Goal: Communication & Community: Answer question/provide support

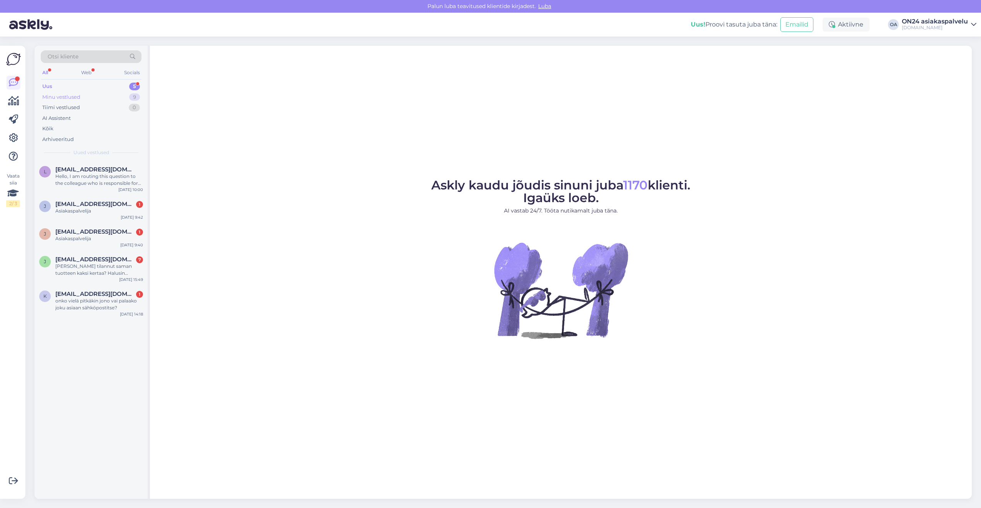
click at [98, 98] on div "Minu vestlused 9" at bounding box center [91, 97] width 101 height 11
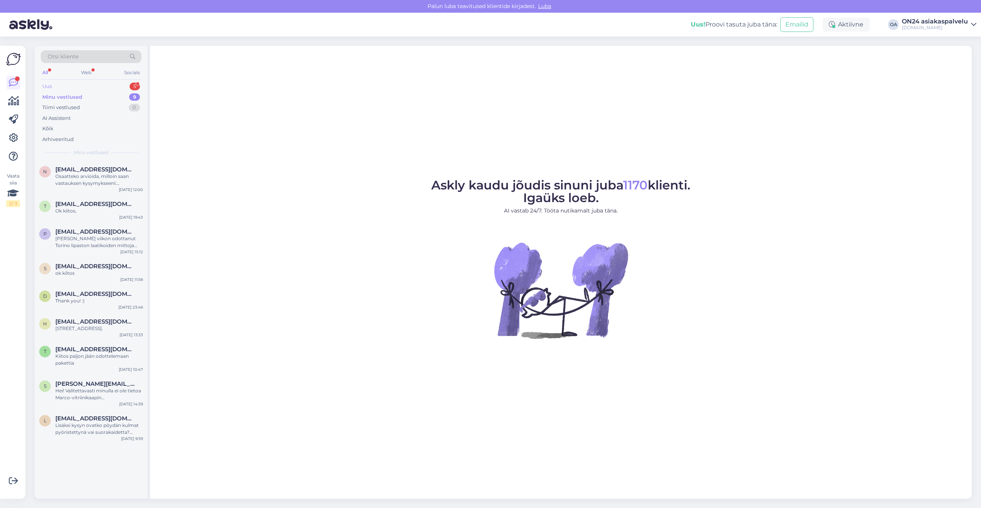
click at [90, 85] on div "Uus 5" at bounding box center [91, 86] width 101 height 11
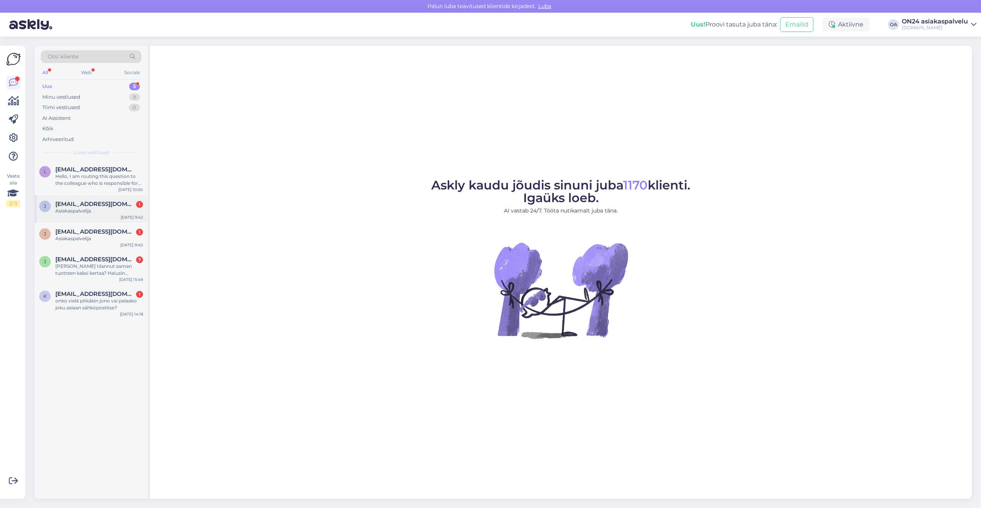
click at [94, 217] on div "j [EMAIL_ADDRESS][DOMAIN_NAME] 1 Asiakaspalvelija [DATE] 9:42" at bounding box center [91, 209] width 113 height 28
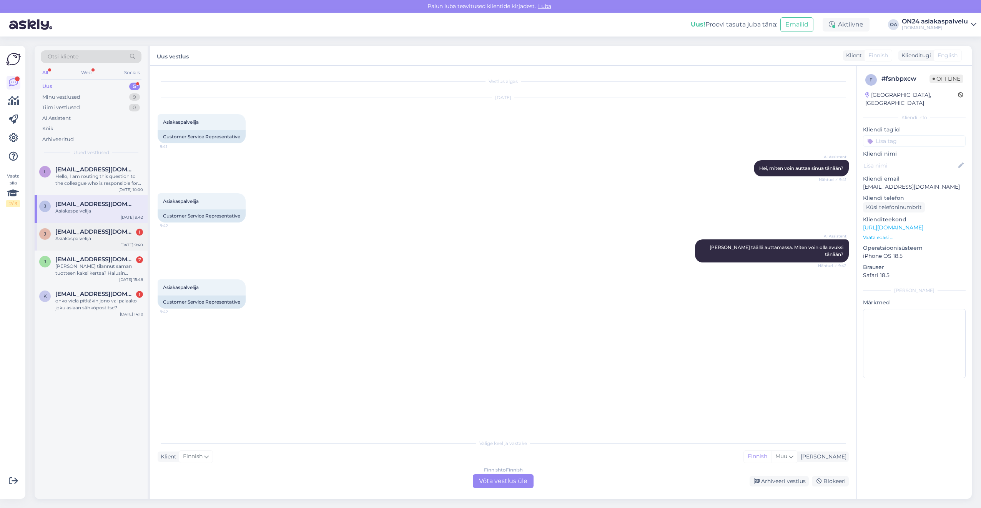
click at [93, 232] on span "[EMAIL_ADDRESS][DOMAIN_NAME]" at bounding box center [95, 231] width 80 height 7
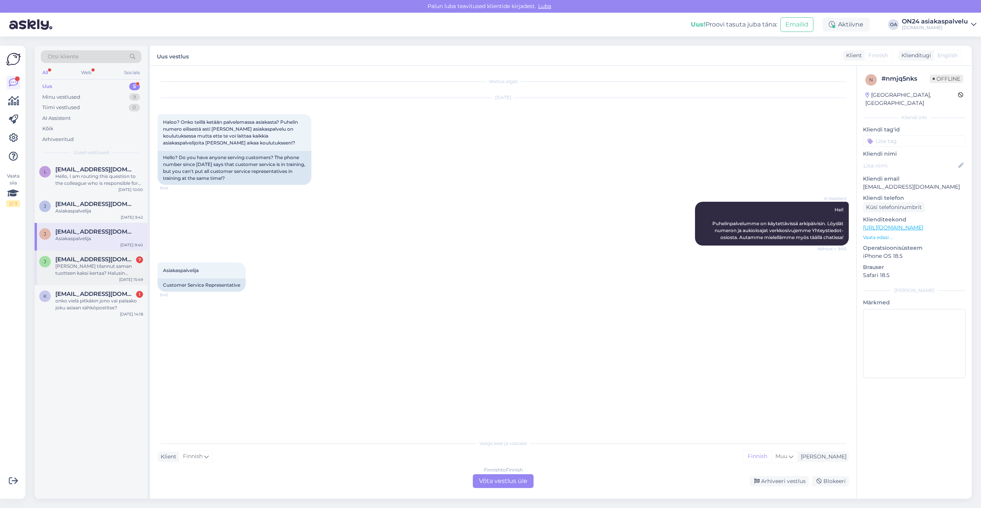
click at [93, 266] on div "[PERSON_NAME] tilannut saman tuotteen kaksi kertaa? Halusin tuotteen:EC-354166,…" at bounding box center [99, 270] width 88 height 14
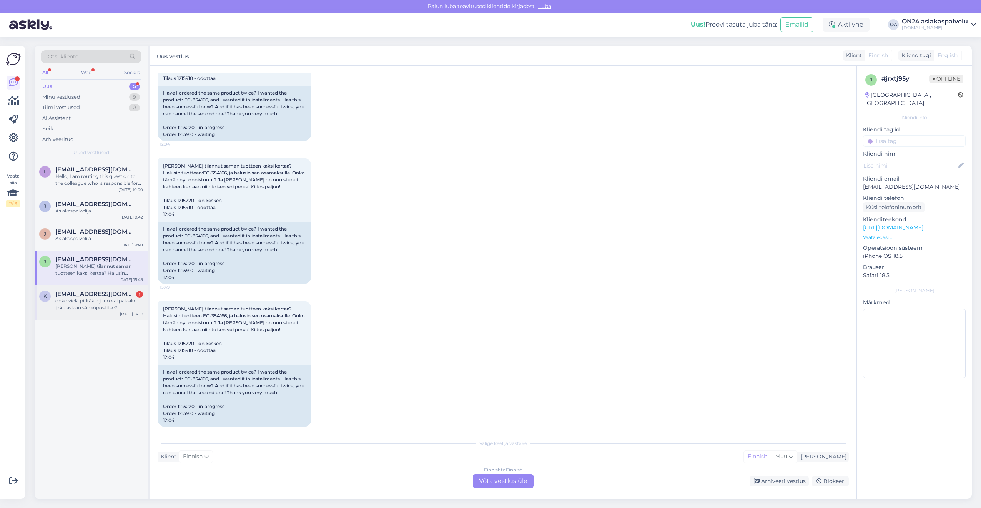
click at [89, 291] on span "[EMAIL_ADDRESS][DOMAIN_NAME]" at bounding box center [95, 294] width 80 height 7
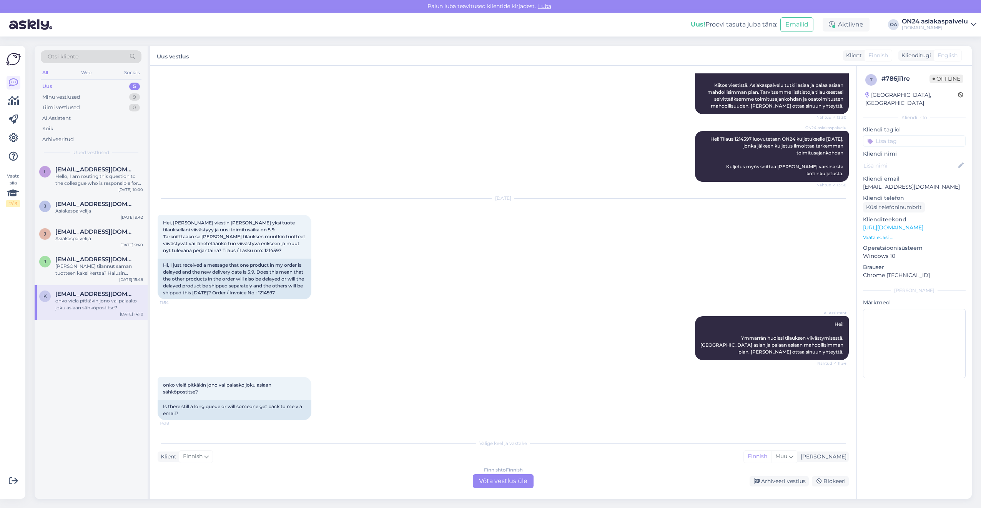
scroll to position [145, 0]
click at [72, 98] on div "Minu vestlused" at bounding box center [61, 97] width 38 height 8
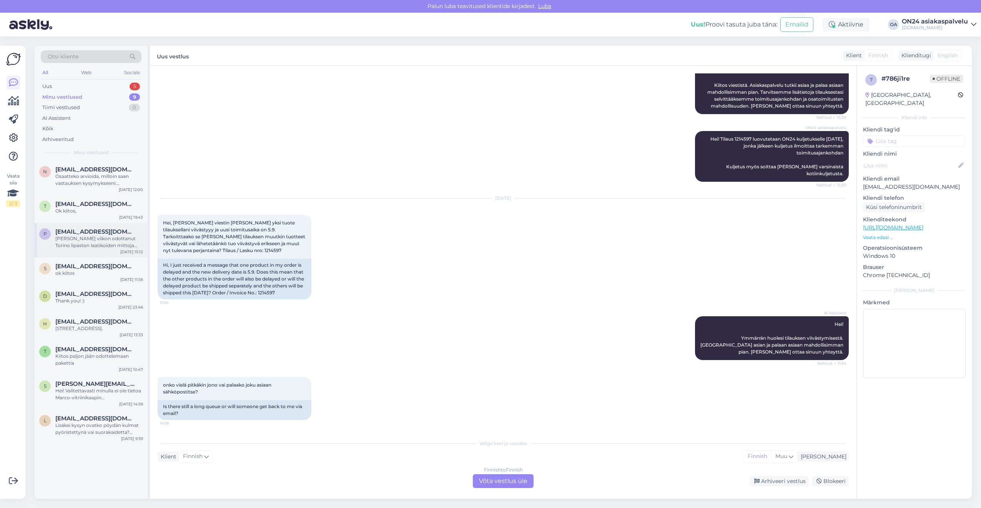
click at [90, 238] on div "[PERSON_NAME] viikon odottanut Torino lipaston laatikoiden mittoja [PERSON_NAME…" at bounding box center [99, 242] width 88 height 14
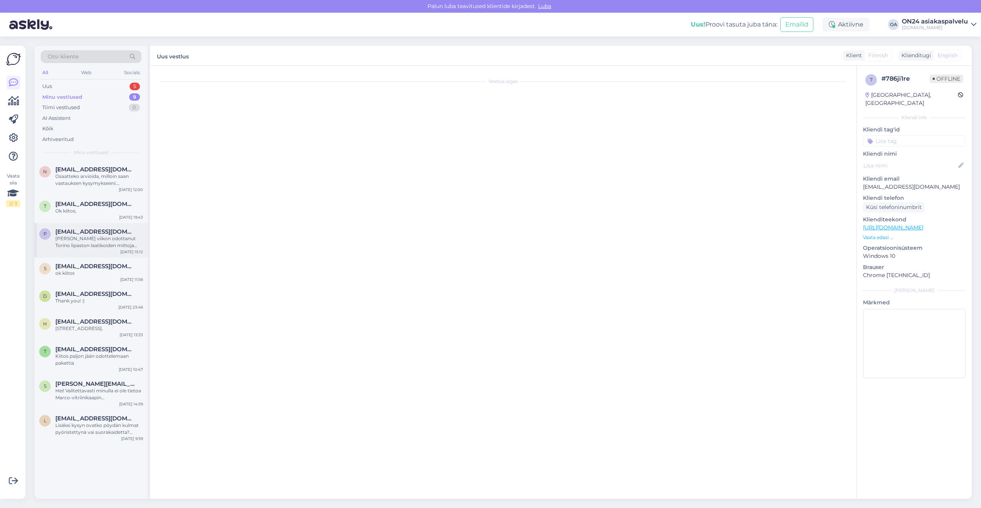
scroll to position [2039, 0]
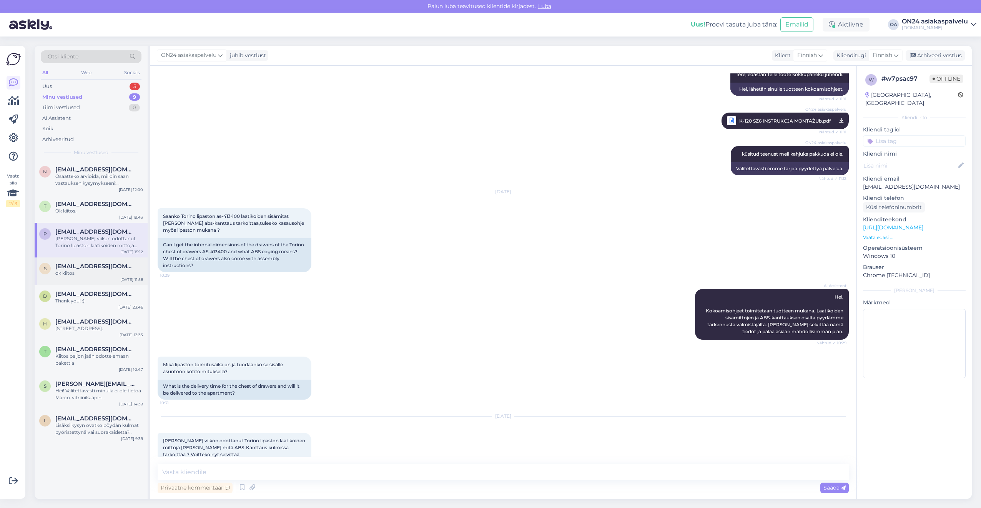
click at [80, 270] on div "ok kiitos" at bounding box center [99, 273] width 88 height 7
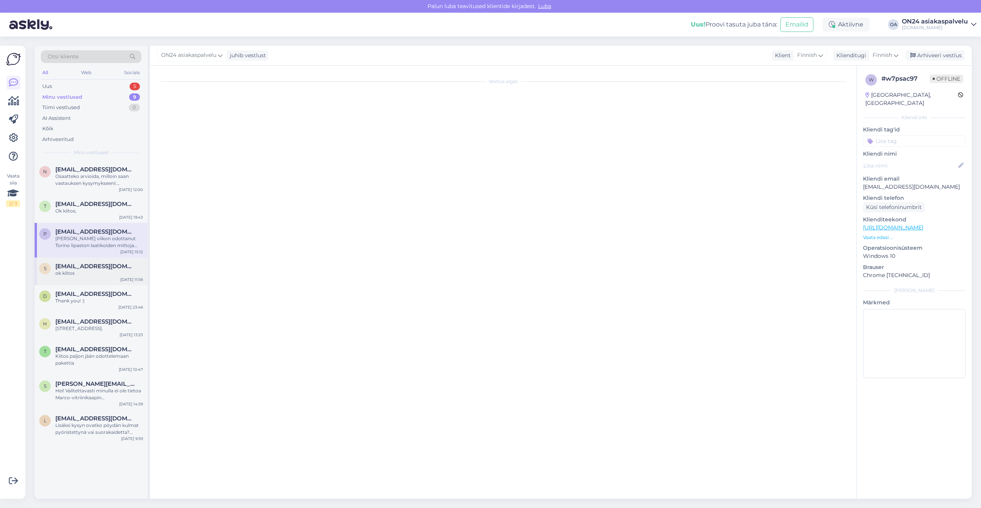
scroll to position [39, 0]
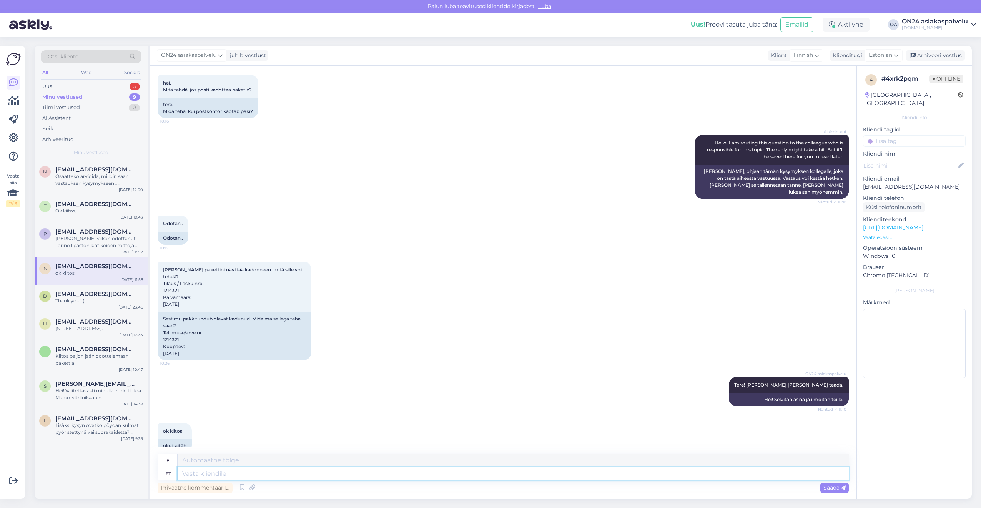
click at [187, 476] on textarea at bounding box center [513, 473] width 671 height 13
type textarea "Toode t"
type textarea "Tuote"
type textarea "Toode tellimuses"
type textarea "Tuotetilaus"
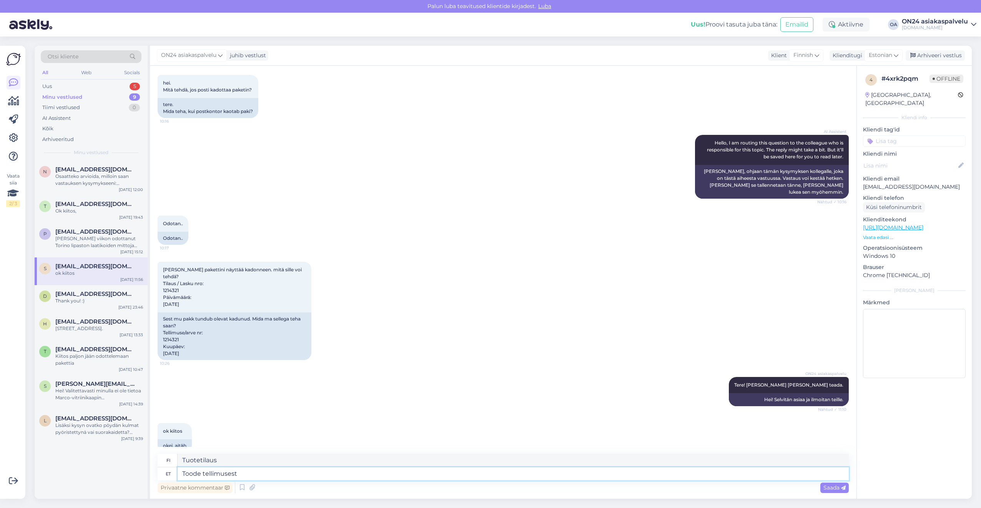
type textarea "Toode tellimusest t"
type textarea "Tuote tilauksesta"
type textarea "Toode tellimusest tühistatud ja"
type textarea "Tuote peruttu tilauksesta"
type textarea "Toode tellimusest tühistatud ja t"
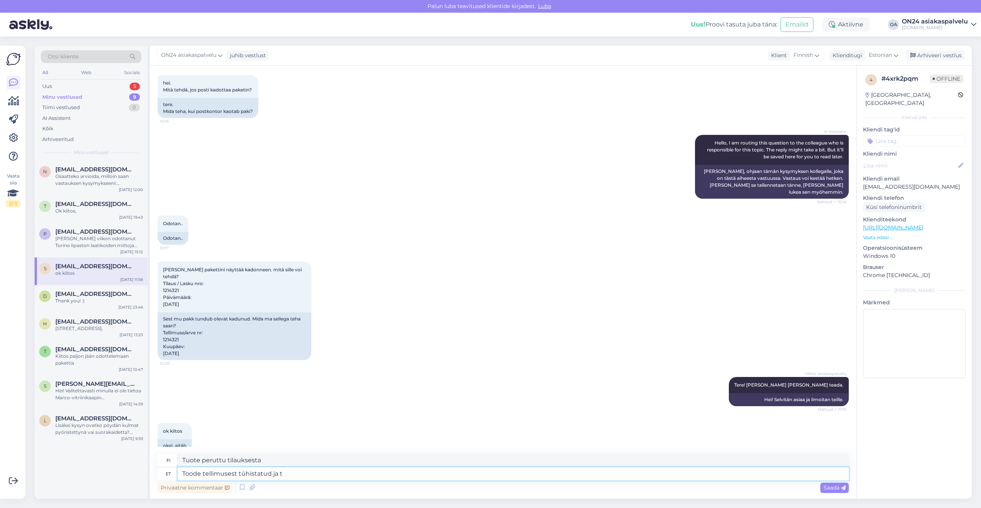
type textarea "Tuote peruttu tilauksesta ja"
type textarea "Toode tellimusest tühistatud ja tagasimakse tehakse"
type textarea "Tuote peruttu tilauksesta ja hyvitys"
type textarea "Toode tellimusest tühistatud ja tagasimakse tehakse 2"
type textarea "Tuote peruttiin tilauksesta ja hyvitys maksetaan."
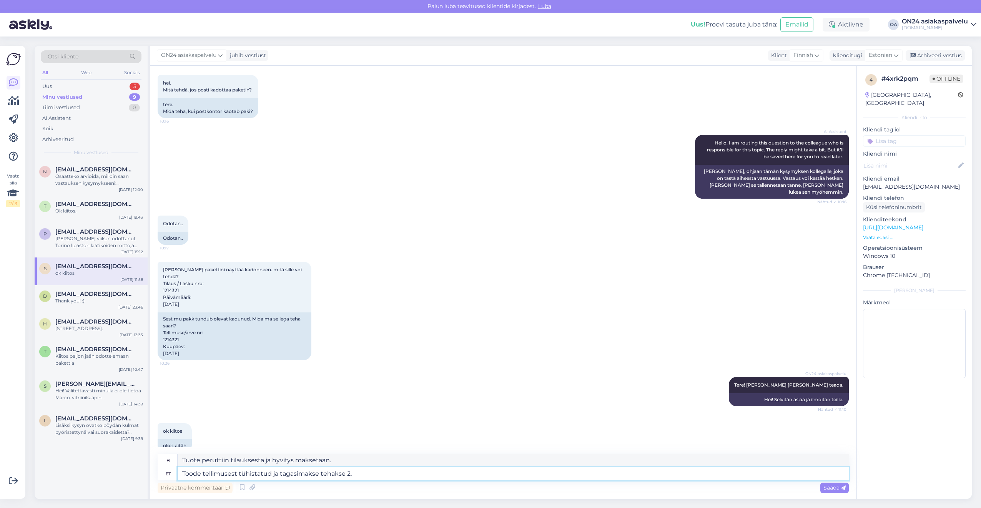
type textarea "Toode tellimusest tühistatud ja tagasimakse tehakse 2. t"
type textarea "Tuote on peruttu tilauksesta ja hyvitys suoritetaan 2."
type textarea "Toode tellimusest tühistatud ja tagasimakse tehakse 2. tööpäeva jo"
type textarea "Tuote perutaan tilauksesta ja hyvitys suoritetaan toisena arkipäivänä"
type textarea "Toode tellimusest tühistatud ja tagasimakse tehakse 2. tööpäeva jooksul."
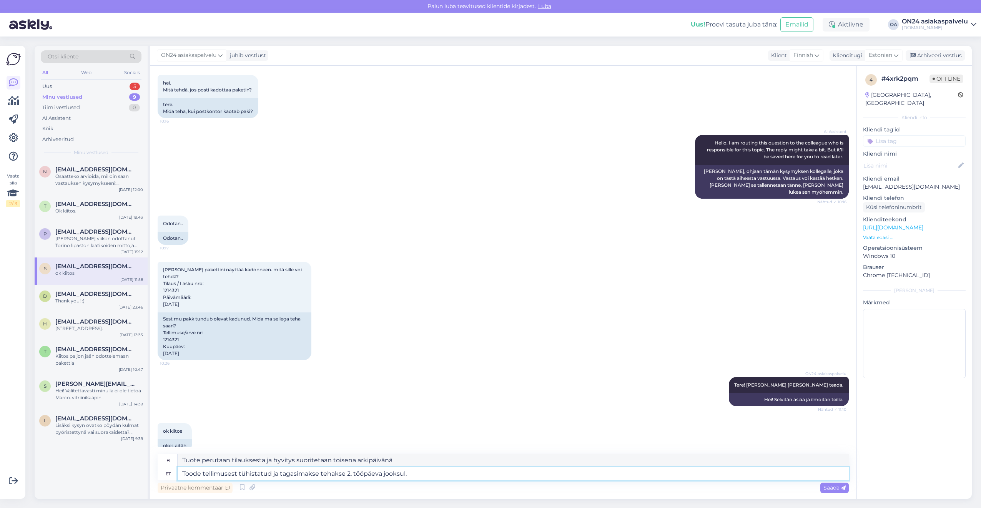
type textarea "Tuote on poistettu tilauksesta ja hyvitys maksetaan kahden arkipäivän kuluessa."
click at [180, 472] on textarea "Toode tellimusest tühistatud ja tagasimakse tehakse 2. tööpäeva jooksul." at bounding box center [513, 473] width 671 height 13
type textarea "TänamToode tellimusest tühistatud ja tagasimakse tehakse 2. tööpäeva jooksul."
type textarea "Tuote on poistettu tilauksesta ja hyvitys maksetaan kahden arkipäivän kuluessa."
type textarea "TänameToode tellimusest tühistatud ja tagasimakse tehakse 2. tööpäeva jooksul."
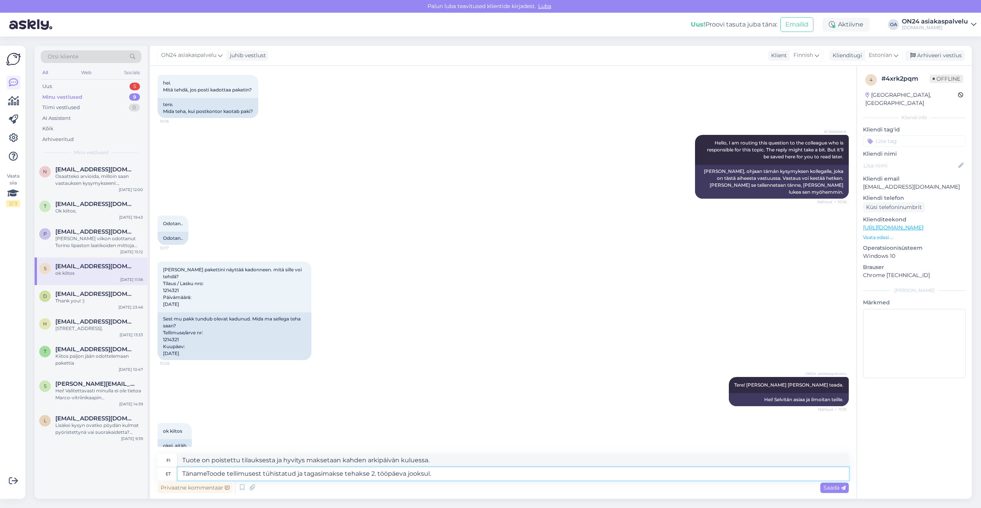
type textarea "TänäänTuotetilaus peruutettu ja hyvitys suoritetaan kahden arkipäivän kuluessa."
type textarea "Täname Toode tellimusest tühistatud ja tagasimakse tehakse 2. tööpäeva jooksul."
type textarea "Kiitos. Tuote on poistettu tilauksesta ja hyvitys maksetaan kahden arkipäivän k…"
type textarea "Täname kiToode tellimusest tühistatud ja tagasimakse tehakse 2. tööpäeva jooksu…"
type textarea "Kiitos. Tuotetilaus on peruutettu ja hyvitys maksetaan kahden arkipäivän kulues…"
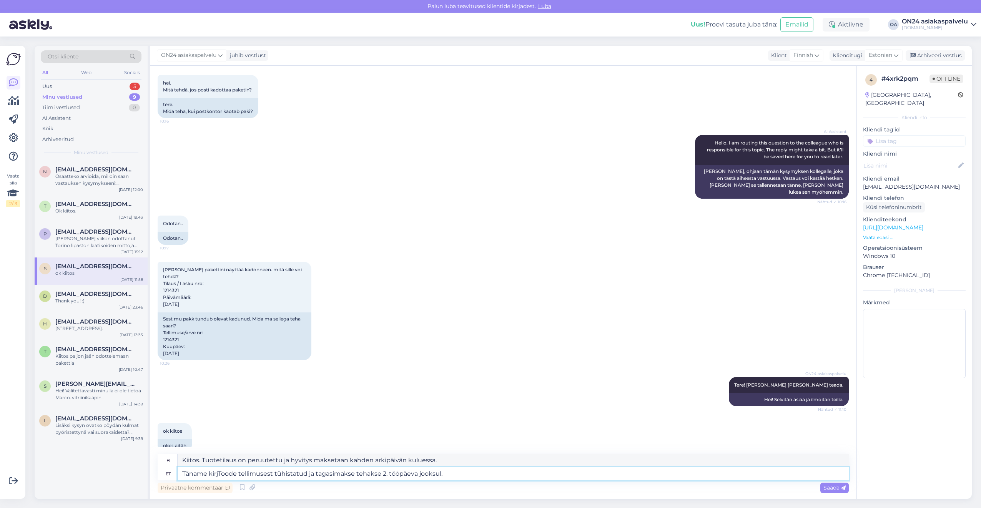
type textarea "Täname kirjaToode tellimusest tühistatud ja tagasimakse tehakse 2. tööpäeva joo…"
type textarea "Kiitos tilauksestasi. Tuote on peruutettu ja hyvitys suoritetaan kahden arkipäi…"
type textarea "Täname kirja eToode tellimusest tühistatud ja tagasimakse tehakse 2. tööpäeva j…"
type textarea "Kiitoskirje [PERSON_NAME] on peruutettu ja hyvitys suoritetaan kahden arkipäivä…"
type textarea "Täname kirja eeToode tellimusest tühistatud ja tagasimakse tehakse 2. tööpäeva …"
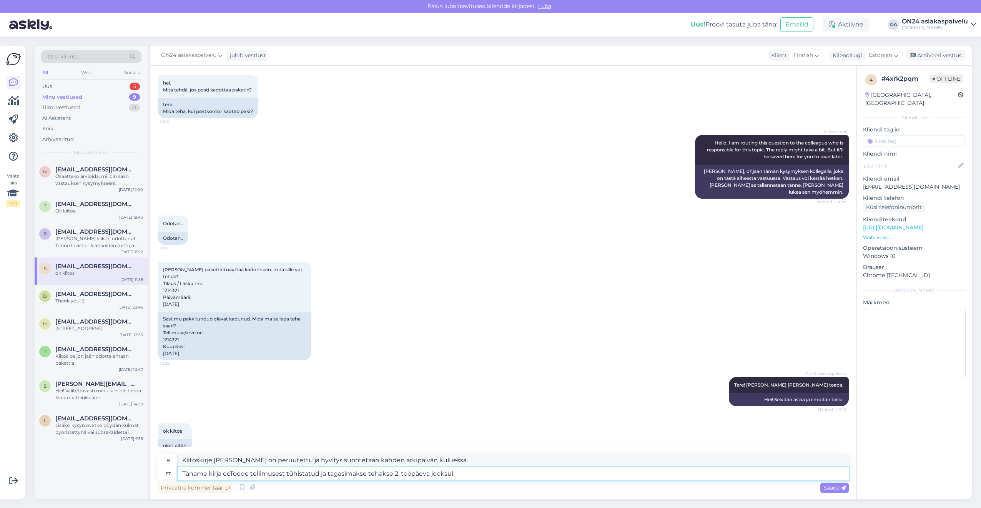
type textarea "Kiitos kirjeestä. Tuote on poistettu tilauksesta ja hyvitys suoritetaan kahden …"
type textarea "Täname kirja eesToode tellimusest tühistatud ja tagasimakse tehakse 2. tööpäeva…"
type textarea "Kiitoskirje eProduct-tilauksen peruuttamisesta ja hyvitys tehdään kahden arkipä…"
type textarea "Täname kirja eestToode tellimusest tühistatud ja tagasimakse tehakse 2. tööpäev…"
type textarea "Kiitos kirjeestäsi. Tuote on poistettu tilauksesta ja hyvitys suoritetaan kahde…"
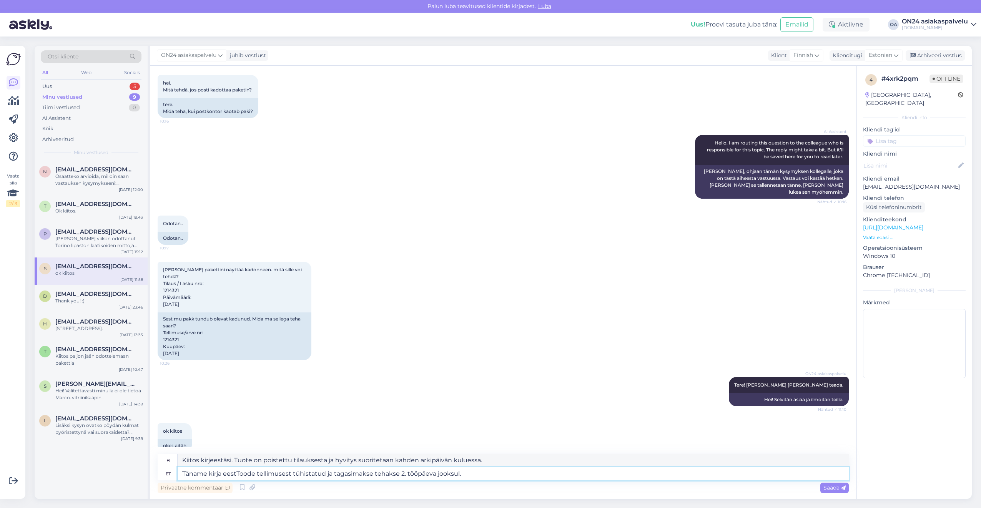
type textarea "Täname kirja eest!Toode tellimusest tühistatud ja tagasimakse tehakse 2. tööpäe…"
type textarea "Kiitos kirjeestäsi! Tuote on poistettu tilauksesta ja hyvitys suoritetaan kahde…"
click at [486, 458] on textarea "Kiitos kirjeestäsi! Tuote on poistettu tilauksesta ja hyvitys suoritetaan kahde…" at bounding box center [513, 460] width 671 height 13
drag, startPoint x: 492, startPoint y: 458, endPoint x: 144, endPoint y: 460, distance: 348.2
click at [144, 460] on div "Otsi kliente All Web Socials Uus 5 Minu vestlused 9 Tiimi vestlused 0 AI Assist…" at bounding box center [503, 272] width 937 height 453
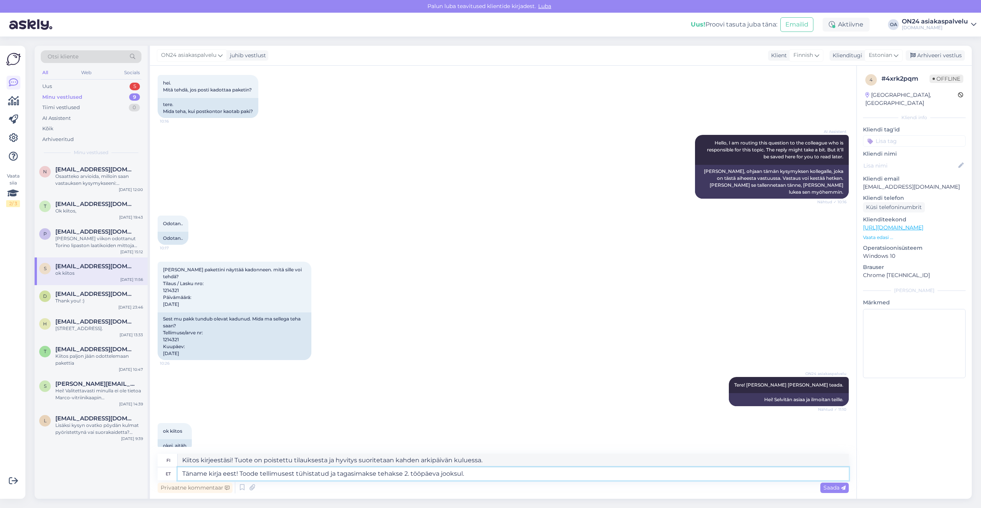
click at [484, 473] on textarea "Täname kirja eest! Toode tellimusest tühistatud ja tagasimakse tehakse 2. tööpä…" at bounding box center [513, 473] width 671 height 13
drag, startPoint x: 484, startPoint y: 473, endPoint x: 161, endPoint y: 469, distance: 323.2
click at [161, 469] on div "et Täname kirja eest! Toode tellimusest tühistatud ja tagasimakse tehakse 2. tö…" at bounding box center [503, 473] width 691 height 13
type textarea "Paraku s"
type textarea "Valitettavasti"
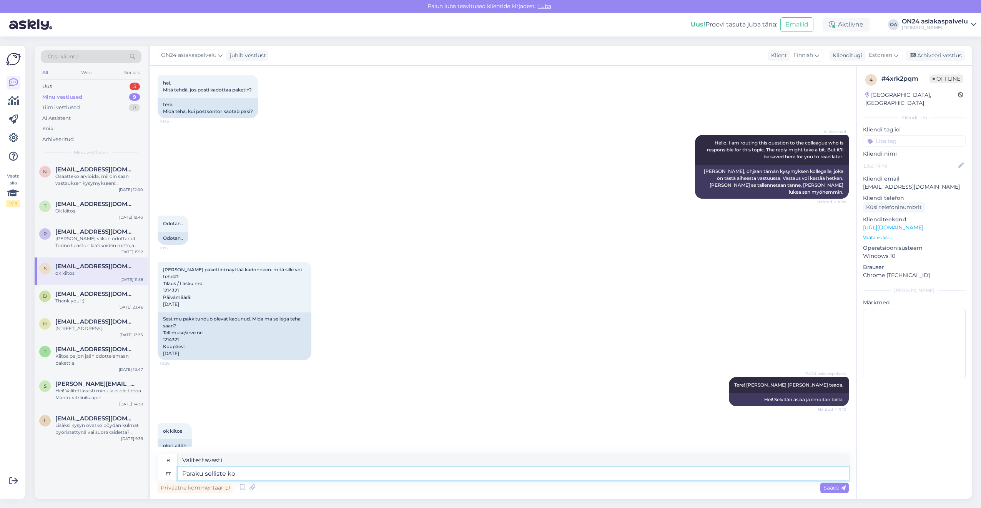
type textarea "Paraku selliste koo"
type textarea "Valitettavasti tällainen"
type textarea "Paraku selliste koodidega ei"
type textarea "Valitettavasti tällaisilla koodeilla"
type textarea "Paraku selliste koodidega ei leia ü"
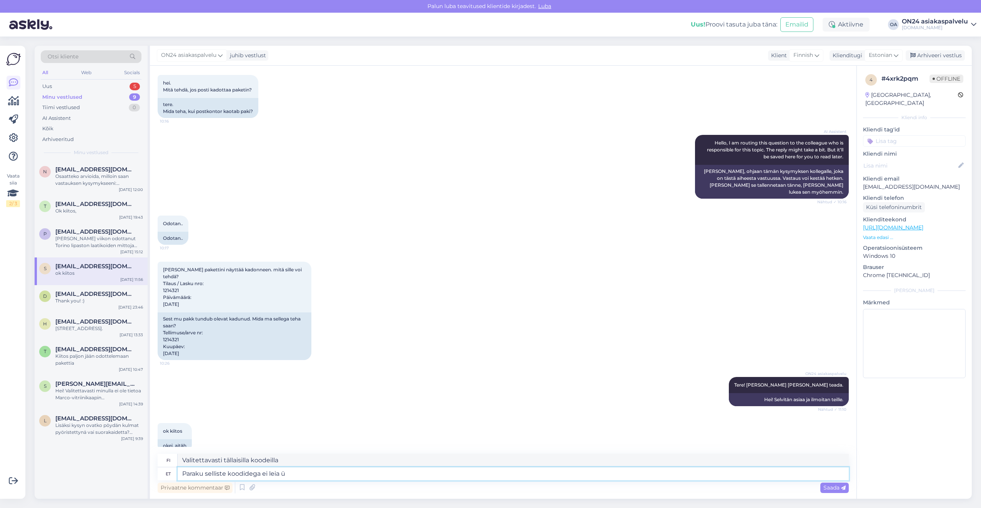
type textarea "Valitettavasti tällaisia ​​koodeja ei löydy"
type textarea "Paraku selliste koodidega ei leia ühtegi t"
type textarea "Valitettavasti sellaisia ​​koodeja ei löydy."
type textarea "Paraku selliste koodidega ei leia ühtegi tellimust. K"
type textarea "Valitettavasti tällaisilla koodeilla ei löydy tilauksia."
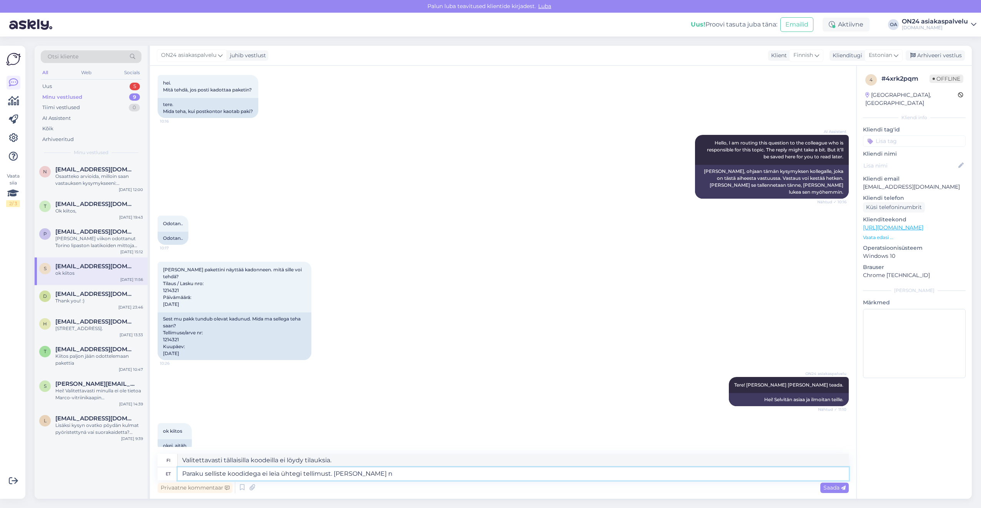
type textarea "Paraku selliste koodidega ei leia ühtegi tellimust. [PERSON_NAME] ni"
type textarea "Valitettavasti tällaisilla koodeilla ei löydy tilauksia. [GEOGRAPHIC_DATA]"
type textarea "Paraku selliste koodidega ei leia ühtegi tellimust. [PERSON_NAME] nimele ol"
type textarea "Valitettavasti tällaisilla koodeilla ei löydy tilauksia. Kenen nimissä"
type textarea "Paraku selliste koodidega ei leia ühtegi tellimust. [PERSON_NAME] nimele oli"
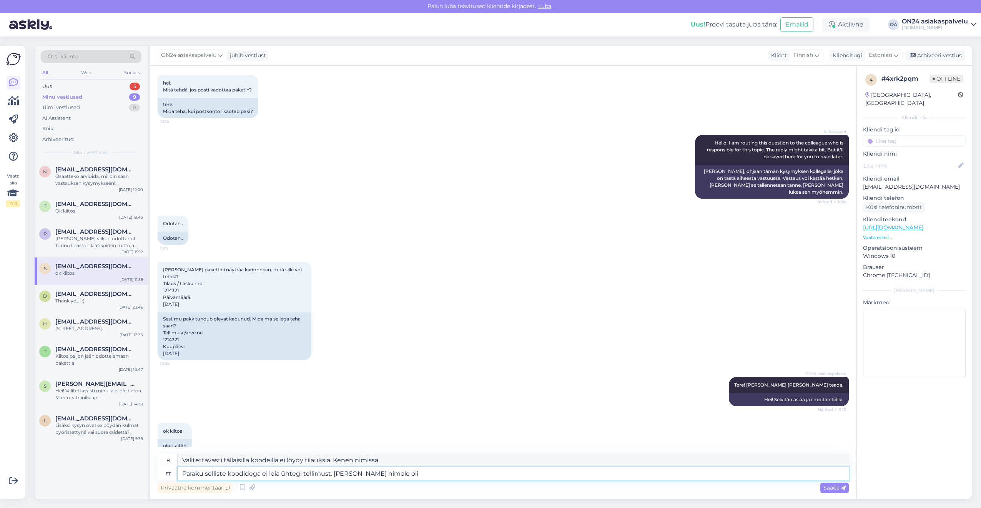
type textarea "Valitettavasti tällaisilla koodeilla ei löydy tilauksia. [PERSON_NAME] se oli?"
type textarea "Paraku selliste koodidega ei leia ühtegi tellimust. [PERSON_NAME] nimele oli te…"
type textarea "Valitettavasti tällaisilla koodeilla varustettuja tilauksia ei löydy. Kenen nim…"
click at [489, 462] on textarea "Valitettavasti tällaisilla koodeilla varustettuja tilauksia ei löydy. Kenen nim…" at bounding box center [513, 460] width 671 height 13
drag, startPoint x: 494, startPoint y: 460, endPoint x: 157, endPoint y: 458, distance: 337.4
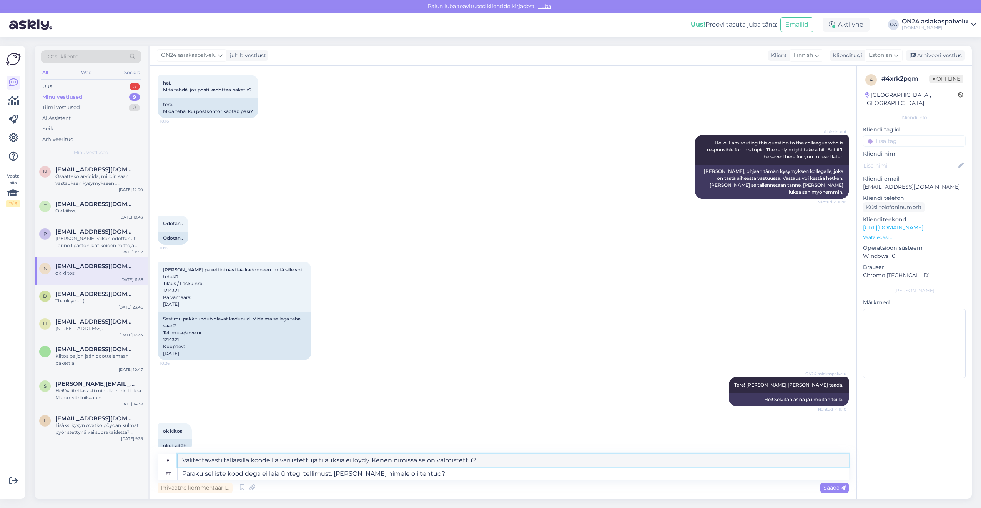
click at [157, 458] on div "Vestlus algas [DATE] hei. Mitä tehdä, [PERSON_NAME] kadottaa paketin? 10:16 ter…" at bounding box center [503, 282] width 706 height 433
click at [421, 475] on textarea "Paraku selliste koodidega ei leia ühtegi tellimust. [PERSON_NAME] nimele oli te…" at bounding box center [513, 473] width 671 height 13
drag, startPoint x: 427, startPoint y: 475, endPoint x: 376, endPoint y: 476, distance: 50.7
click at [385, 476] on textarea "Paraku selliste koodidega ei leia ühtegi tellimust. [PERSON_NAME] nimele oli te…" at bounding box center [513, 473] width 671 height 13
drag, startPoint x: 376, startPoint y: 476, endPoint x: 169, endPoint y: 476, distance: 207.1
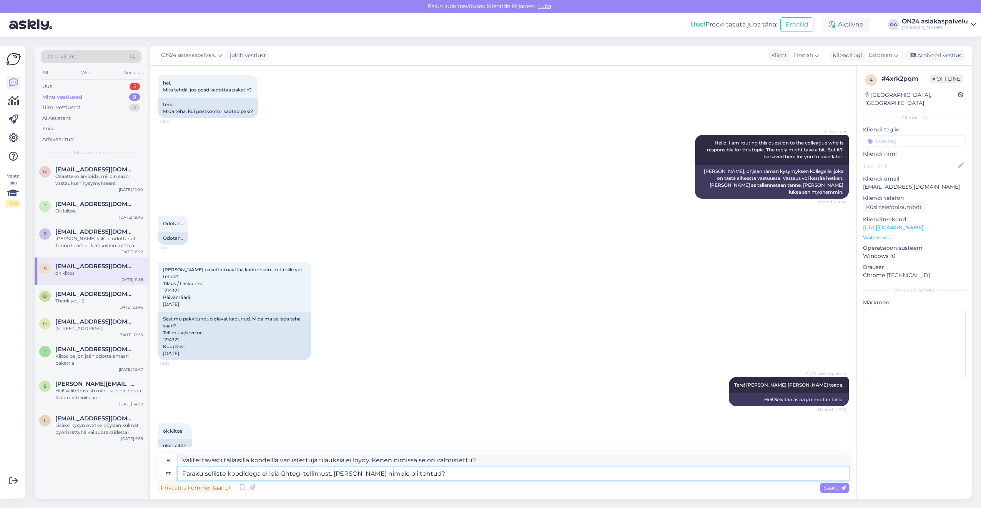
click at [169, 476] on div "et Paraku selliste koodidega ei leia ühtegi tellimust. [PERSON_NAME] nimele oli…" at bounding box center [503, 473] width 691 height 13
type textarea "T tehtud?"
type textarea "Tehty?"
type textarea "[PERSON_NAME] tehtud?"
type textarea "Valmis tänään?"
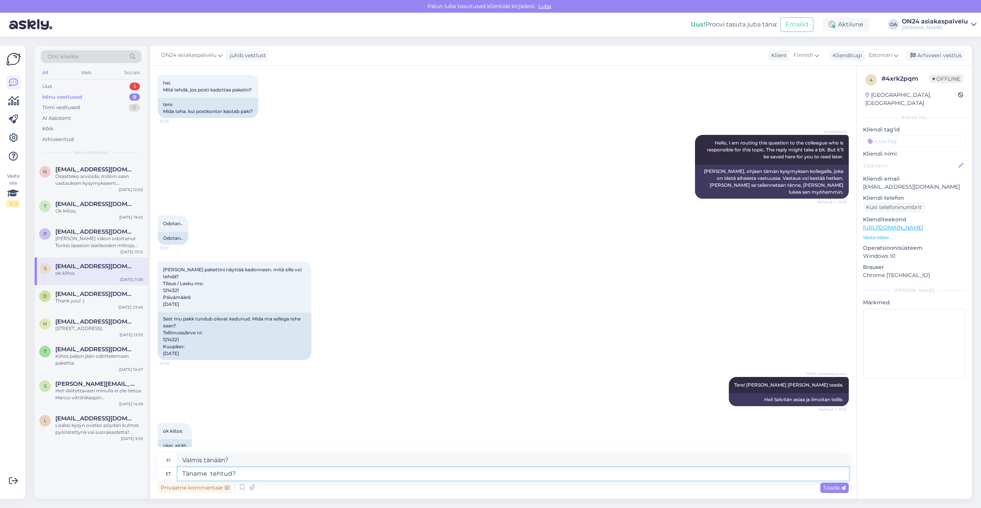
type textarea "Täname k tehtud?"
type textarea "Kiitos, tehty?"
type textarea "Täname ki tehtud?"
type textarea "Kiitos, oletko valmis?"
type textarea "Täname kirja tehtud?"
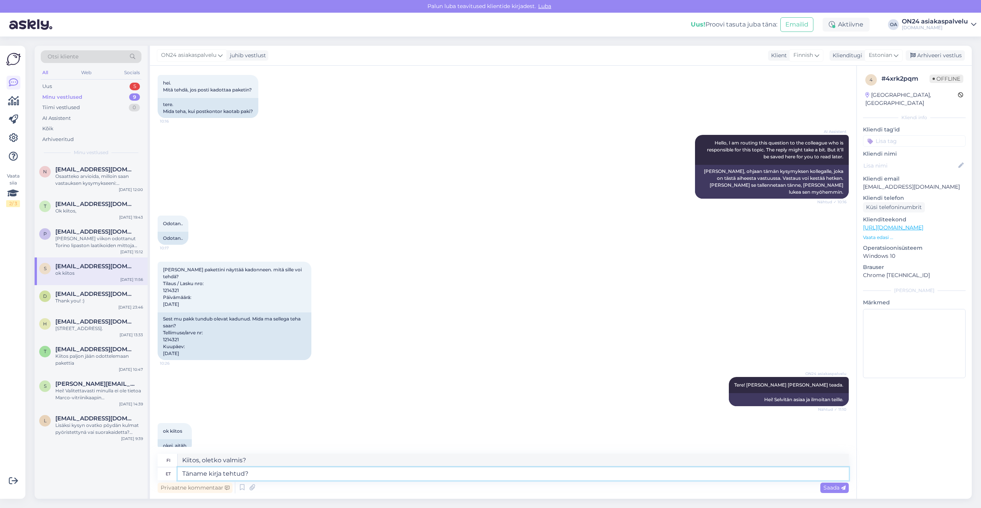
type textarea "Kiitos, onko se valmis?"
type textarea "Täname kirja tehtud?"
type textarea "Kiitoskirje valmis?"
type textarea "Täname kirja ees tehtud?"
type textarea "Kiitoskirje, onko se valmis?"
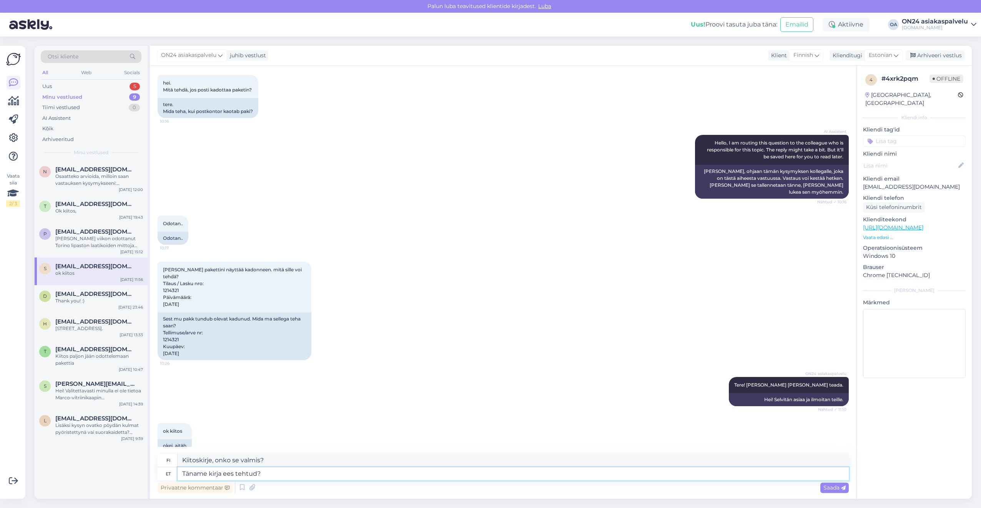
type textarea "Täname kirja eest tehtud?"
type textarea "Kiitos kirjeestä?"
type textarea "Täname kirja eest! tehtud?"
type textarea "Kiitos kirjeestä! Valmis?"
type textarea "Täname kirja eest! tehtud?"
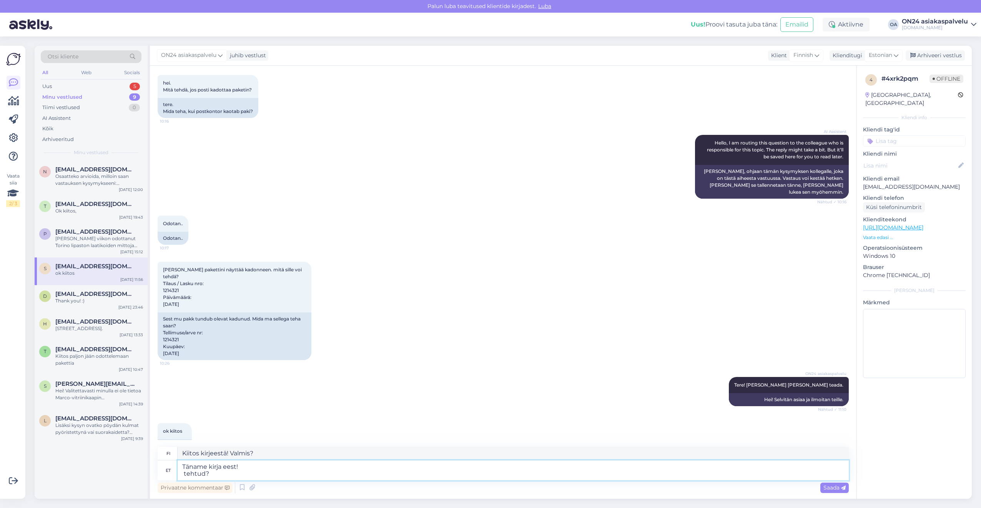
type textarea "[PERSON_NAME] kirjeestä! ?"
type textarea "Täname kirja eest! T tehtud?"
type textarea "Kiitos kirjeestäsi! valmis?"
type textarea "Täname kirja eest! Tel tehtud?"
type textarea "Kiitos kirjeestäsi! Oletko valmis?"
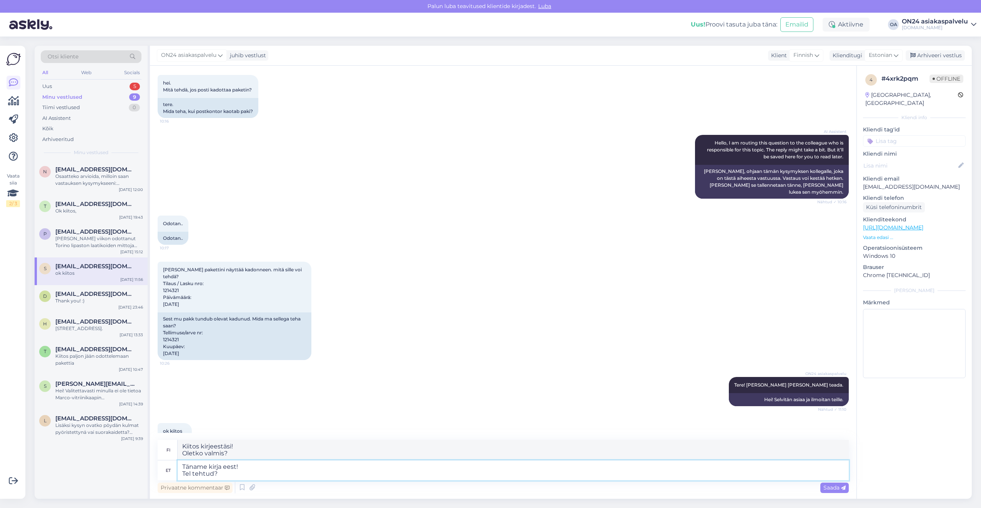
type textarea "Täname kirja eest! Tell tehtud?"
type textarea "Kiitos kirjeestäsi! Puhelin hoidettu?"
type textarea "Täname kirja eest! Telli tehtud?"
type textarea "Kiitos kirjeestäsi! Tilaus tehty?"
type textarea "Täname kirja eest! Tellimus tühis tehtud?"
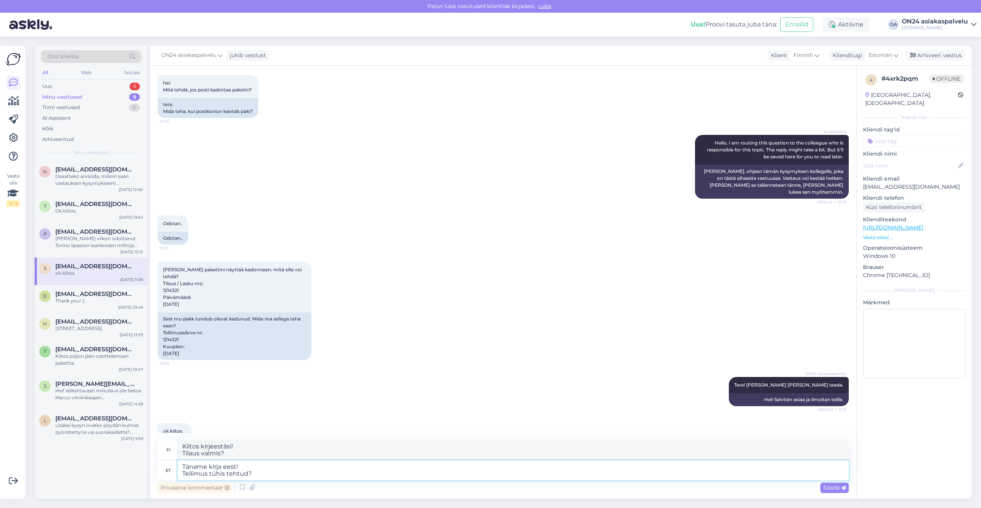
type textarea "Kiitos kirjeestäsi! Tilaus tyhjä?"
type textarea "Täname kirja eest! Tellimus tühist tehtud?"
type textarea "Kiitos kirjeestäsi! Tilaus peruttu?"
type textarea "Täname kirja eest! Tellimus tühista tehtud?"
type textarea "Kiitos kirjeestäsi! Tilaus mitätöity?"
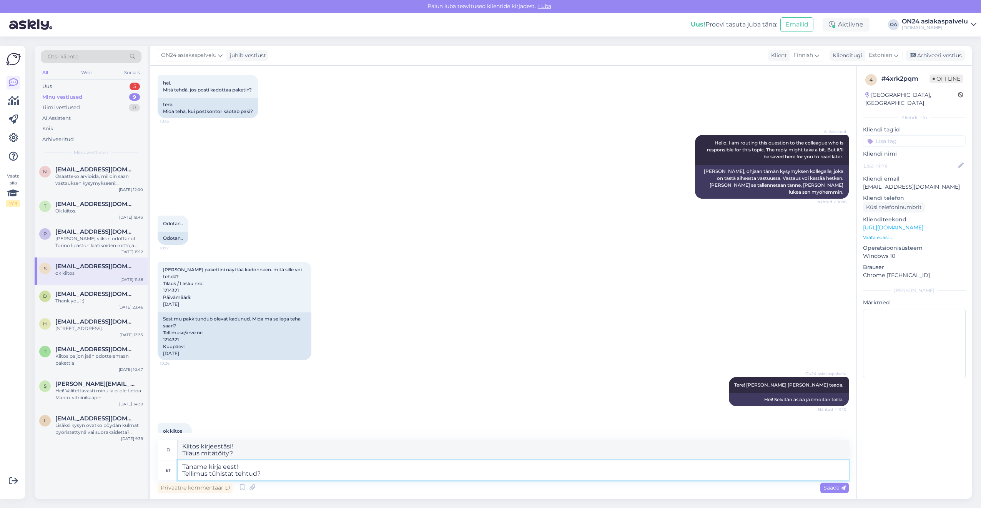
type textarea "Täname kirja eest! Tellimus tühistatu tehtud?"
type textarea "Kiitos kirjeestäsi! Peruutettu tilaus tehty?"
type textarea "Täname kirja eest! Tellimus tühistatud tehtud?"
type textarea "Kiitos kirjeestäsi! Tilaus peruttu?"
type textarea "Täname kirja eest! Tellimus tühistatud. tehtud?"
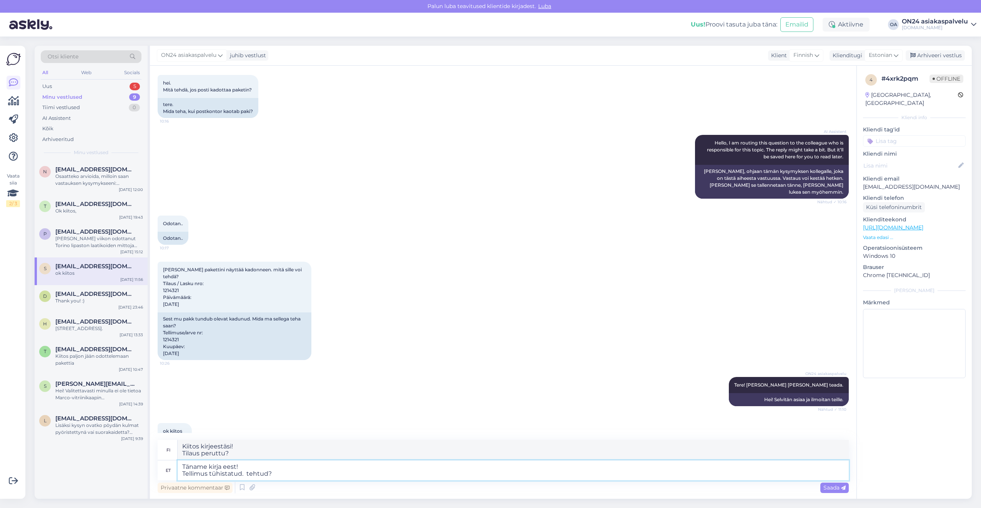
type textarea "Kiitos kirjeestäsi! Tilaus peruttu. Valmis?"
drag, startPoint x: 281, startPoint y: 475, endPoint x: 167, endPoint y: 477, distance: 114.1
click at [167, 477] on div "et Täname kirja eest! Tellimus tühistatud. tehtud?" at bounding box center [503, 470] width 691 height 20
type textarea "Täname kirja eest!"
type textarea "Kiitos kirjeestä!"
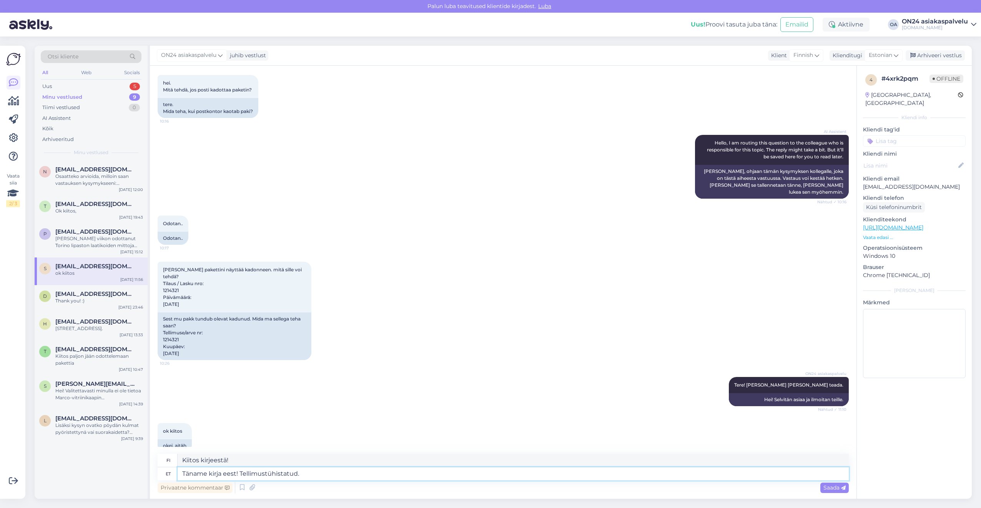
type textarea "Täname kirja eest! Tellimustühistatud."
type textarea "Kiitos kirjeestäsi! Tilaus on peruttu."
click at [267, 475] on textarea "Täname kirja eest! Tellimustühistatud." at bounding box center [513, 473] width 671 height 13
type textarea "Täname kirja eest! Tellimus ühistatud."
type textarea "Kiitos kirjeestäsi! Tilaus yhdistetty."
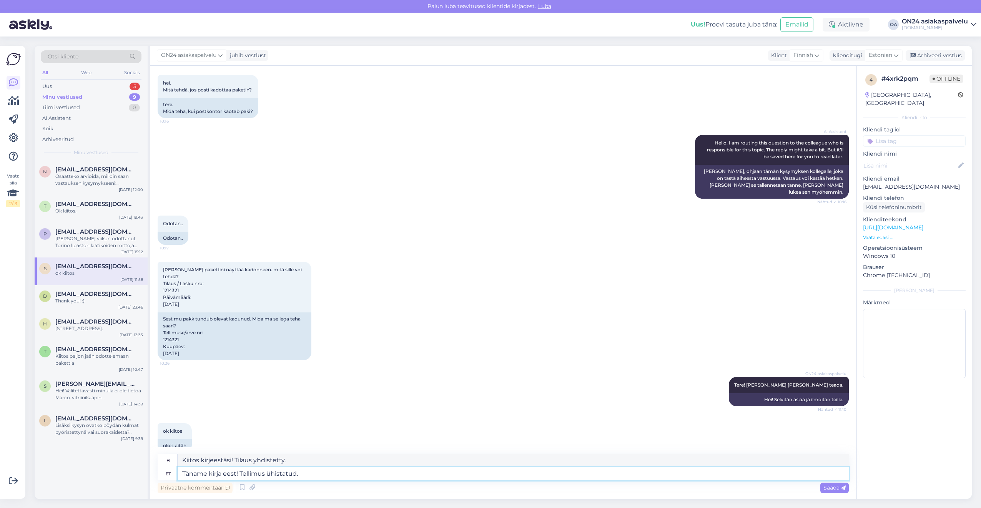
type textarea "Täname kirja eest! Tellimus tühistatud."
type textarea "Kiitos kirjeestäsi! Tilaus peruttu."
click at [286, 460] on textarea "Kiitos kirjeestäsi! Tilaus peruttu." at bounding box center [513, 460] width 671 height 13
drag, startPoint x: 291, startPoint y: 461, endPoint x: 148, endPoint y: 458, distance: 142.6
click at [148, 458] on div "Otsi kliente All Web Socials Uus 5 Minu vestlused 9 Tiimi vestlused 0 AI Assist…" at bounding box center [503, 272] width 937 height 453
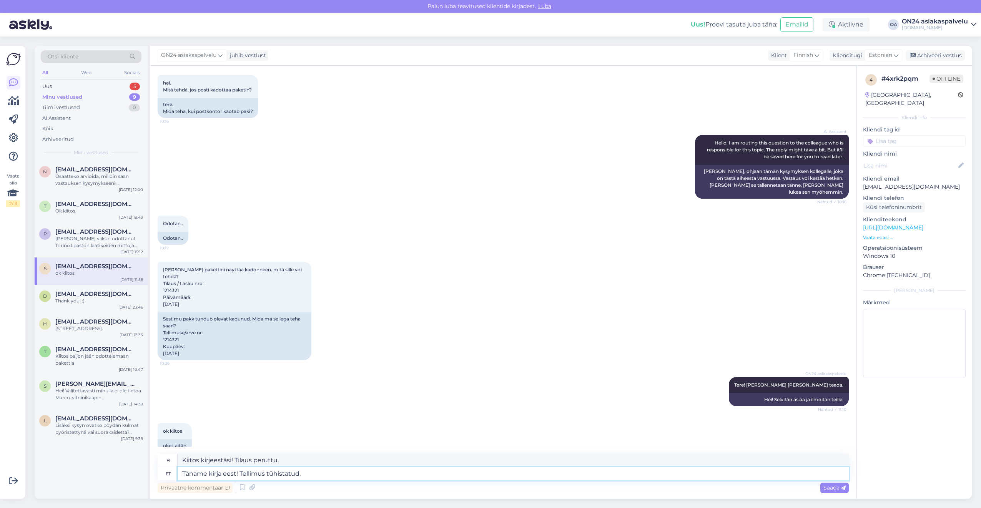
click at [312, 476] on textarea "Täname kirja eest! Tellimus tühistatud." at bounding box center [513, 473] width 671 height 13
type textarea "Täname kirja eest! Tellimus tühistatud. Mis põ"
type textarea "Kiitos kirjeestäsi! Tilaus peruttu. Mitä"
type textarea "Täname kirja eest! Tellimus tühistatud. Mis põhjusel so"
type textarea "Kiitos kirjeestäsi! Tilaus peruttu. Mistä syystä?"
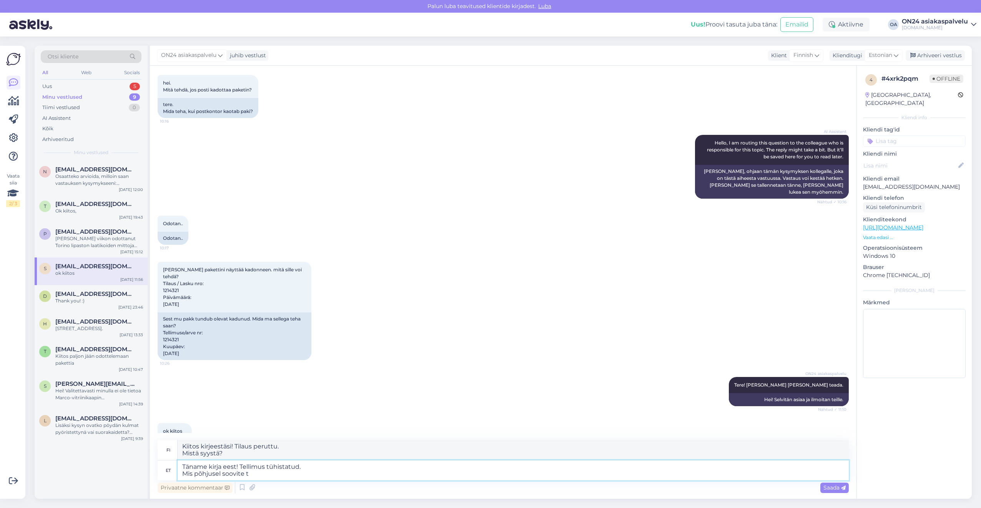
type textarea "Täname kirja eest! Tellimus tühistatud. Mis põhjusel soovite tü"
type textarea "Kiitos viestistäsi! Tilaus peruttu. Mikä on peruutuksesi syy?"
type textarea "Täname kirja eest! Tellimus tühistatud. Mis põhjusel soovite tühistada?"
type textarea "Kiitos viestistäsi! Tilaus on peruutettu. Mikä on peruutuksen syy?"
click at [278, 457] on textarea "Kiitos viestistäsi! Tilaus on peruutettu. Mikä on peruutuksen syy?" at bounding box center [513, 450] width 671 height 20
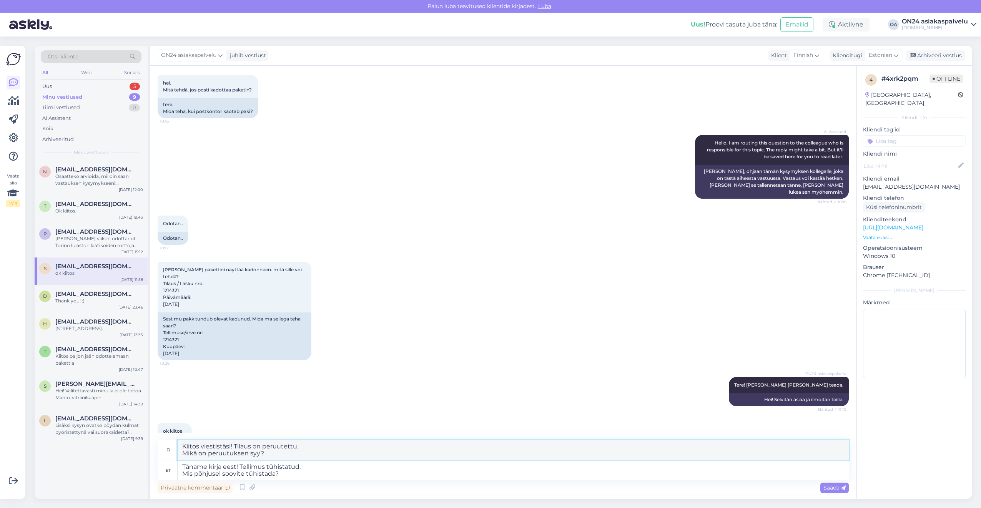
drag, startPoint x: 277, startPoint y: 453, endPoint x: 166, endPoint y: 442, distance: 111.3
click at [166, 442] on div "fi Kiitos viestistäsi! Tilaus on peruutettu. Mikä on peruutuksen syy?" at bounding box center [503, 450] width 691 height 20
drag, startPoint x: 287, startPoint y: 477, endPoint x: 293, endPoint y: 472, distance: 7.4
click at [288, 477] on textarea "Täname kirja eest! Tellimus tühistatud. Mis põhjusel soovite tühistada?" at bounding box center [513, 470] width 671 height 20
drag, startPoint x: 294, startPoint y: 471, endPoint x: 146, endPoint y: 470, distance: 148.3
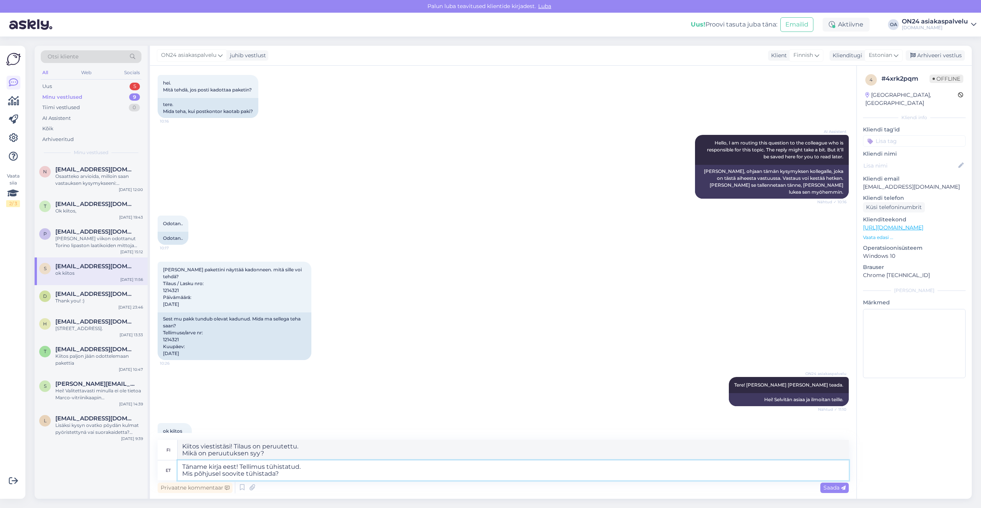
click at [147, 470] on div "Otsi kliente All Web Socials Uus 5 Minu vestlused 9 Tiimi vestlused 0 AI Assist…" at bounding box center [503, 272] width 937 height 453
type textarea "Täname kirja eest! Tellimus tühistatud."
type textarea "Kiitos kirjeestäsi! Tilaus peruttu."
type textarea "Täname kirja eest! [GEOGRAPHIC_DATA]"
type textarea "Kiitos kirjeestäsi! Tilaa"
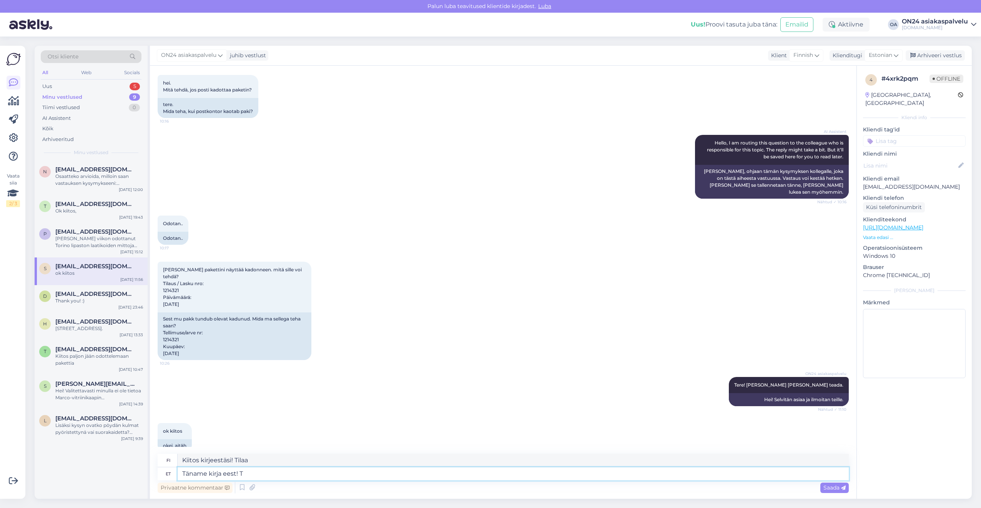
type textarea "Täname kirja eest!"
type textarea "Kiitos kirjeestä!"
type textarea "Täname kirja eest! Kui so"
type textarea "Kiitos kirjeestäsi! [PERSON_NAME]"
type textarea "Täname kirja eest! Kui soovite sa"
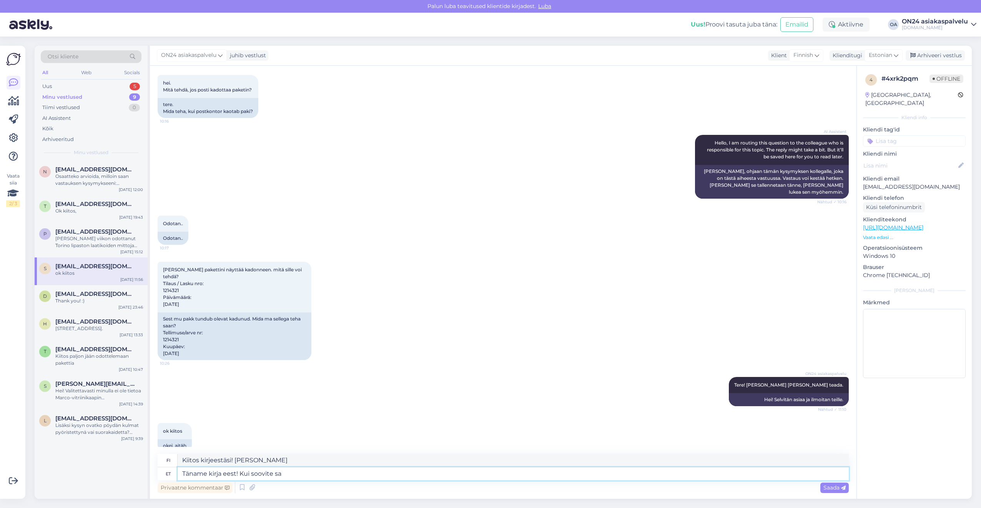
type textarea "Kiitos kirjeestäsi! [PERSON_NAME] haluat"
type textarea "Täname kirja eest! Kui soovite saame te"
type textarea "Kiitos kirjeestäsi! [PERSON_NAME] haluat, voimme"
type textarea "Täname kirja eest! Kui soovite saame teised t"
type textarea "Kiitos kirjeestäsi! [PERSON_NAME] haluat, voimme pyytää muitakin."
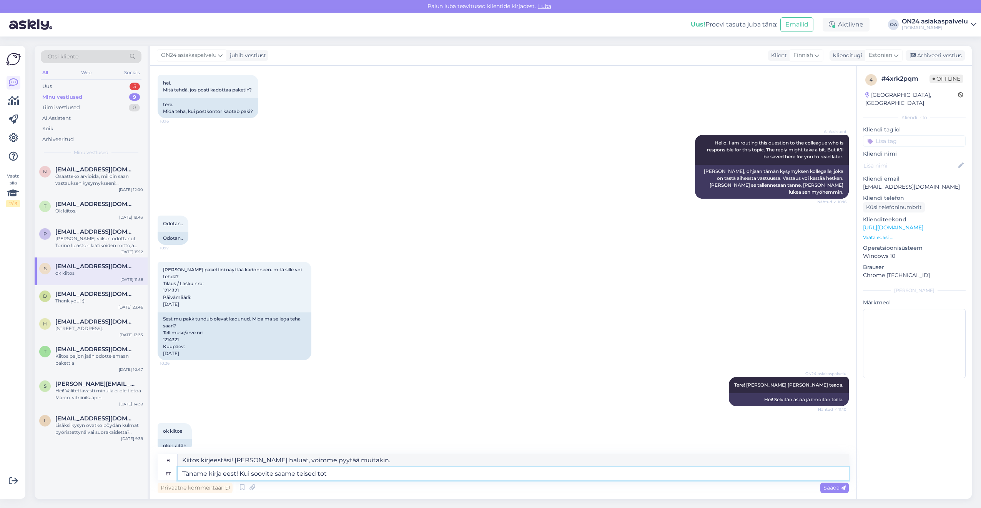
type textarea "Täname kirja eest! Kui soovite saame teised to"
type textarea "Kiitos kirjeestäsi! Voimme hankkia muita kasseja, [PERSON_NAME] haluat."
type textarea "Täname kirja eest! Kui soovite saame teised tooted va"
type textarea "Kiitos kirjeestäsi! Voimme hankkia muita tuotteita, [PERSON_NAME] haluat."
type textarea "Täname kirja eest! Kui soovite saame teised tooted varem är"
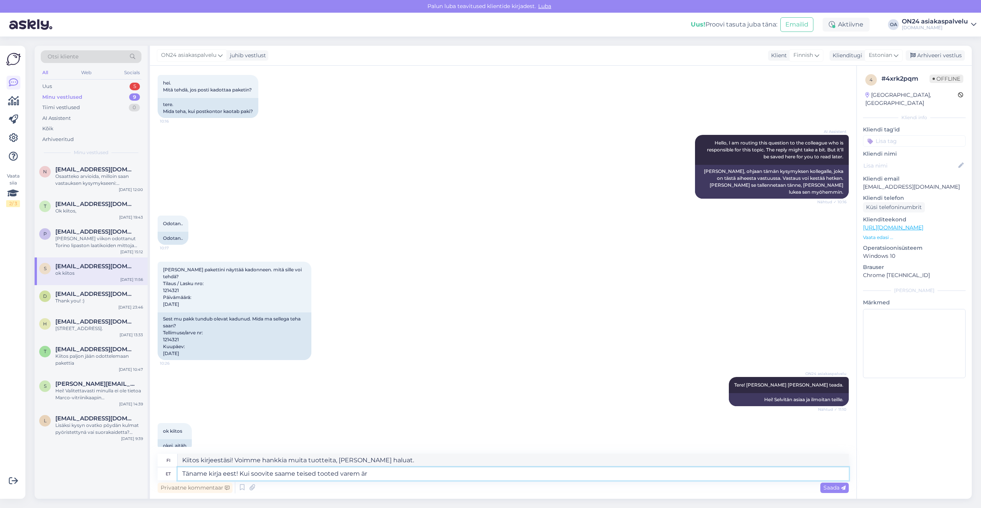
type textarea "Kiitos kirjeestäsi! Voimme halutessasi vastaanottaa muita tuotteita aikaisemmin."
type textarea "Täname kirja eest! Kui soovite saame teised tooted varem ärs"
type textarea "Kiitos kirjeestäsi! Voimme halutessasi lähettää muita tuotteita aiemmin."
type textarea "Täname kirja eest! Kui soovite saame teised tooted varem ära tu"
type textarea "Kiitos kirjeestäsi! Voimme halutessasi hankkia muut tuotteet aikaisemmin."
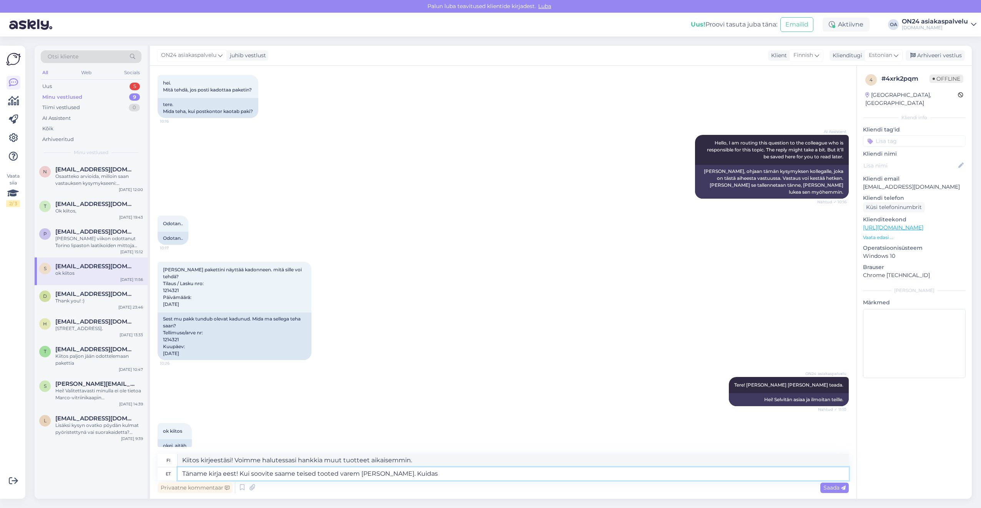
type textarea "Täname kirja eest! Kui soovite saame teised tooted varem [PERSON_NAME]. Kuidas"
type textarea "Kiitos kirjeestäsi! Voimme halutessasi toimittaa muut tuotteet aikaisemmin."
type textarea "Täname kirja eest! Kui soovite saame teised tooted varem [PERSON_NAME]. Kuidas …"
type textarea "Kiitos kirjeestäsi! Voimme halutessasi toimittaa muut tuotteet aikaisemmin. Mit…"
click at [496, 464] on textarea "Kiitos kirjeestäsi! Voimme halutessasi toimittaa muut tuotteet aikaisemmin. Mit…" at bounding box center [513, 460] width 671 height 13
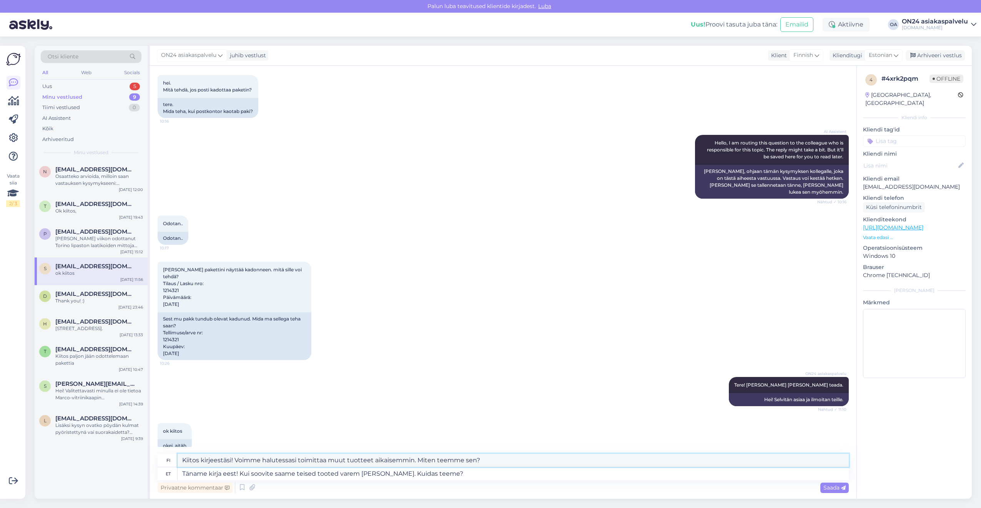
drag, startPoint x: 496, startPoint y: 459, endPoint x: 149, endPoint y: 452, distance: 346.7
click at [149, 452] on div "Otsi kliente All Web Socials Uus 5 Minu vestlused 9 Tiimi vestlused 0 AI Assist…" at bounding box center [503, 272] width 937 height 453
click at [455, 470] on textarea "Täname kirja eest! Kui soovite saame teised tooted varem [PERSON_NAME]. Kuidas …" at bounding box center [513, 473] width 671 height 13
drag, startPoint x: 456, startPoint y: 476, endPoint x: 239, endPoint y: 476, distance: 217.1
click at [239, 476] on textarea "Täname kirja eest! Kui soovite saame teised tooted varem [PERSON_NAME]. Kuidas …" at bounding box center [513, 473] width 671 height 13
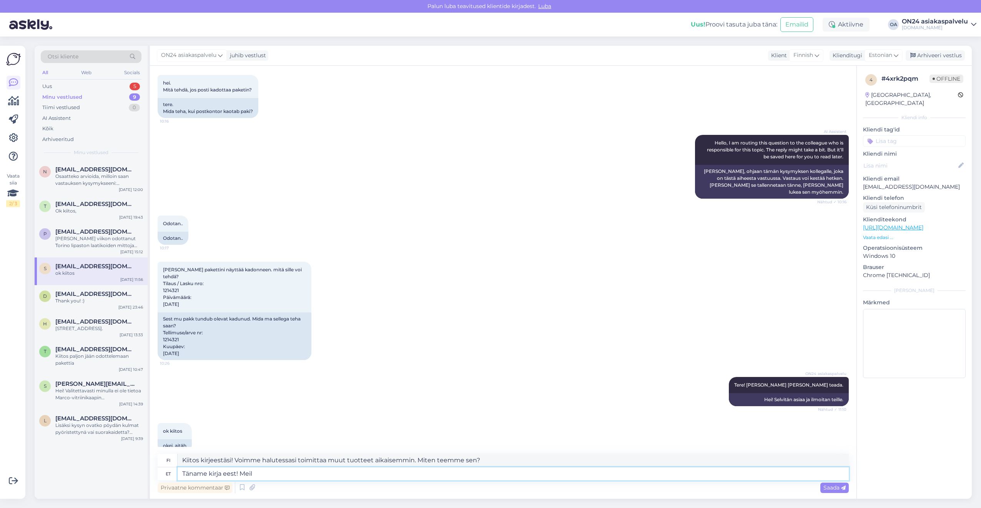
type textarea "Täname kirja eest! Meil o"
type textarea "Kiitos kirjeestäsi! Me"
type textarea "Täname kirja eest! Meil on pa"
type textarea "Kiitos kirjeestäsi! Meillä on"
type textarea "Täname kirja eest! Meil on paraku ain"
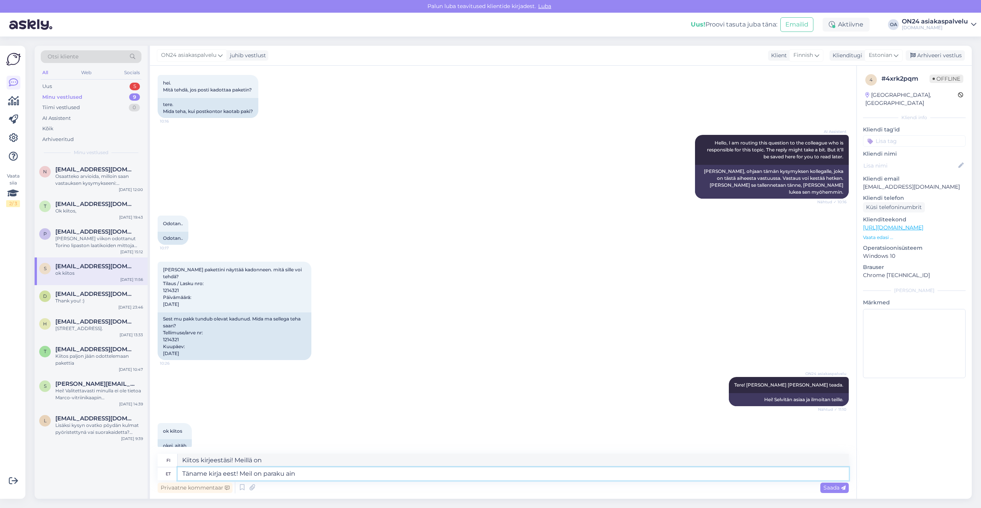
type textarea "Kiitos kirjeestäsi! Valitettavasti meillä on"
type textarea "Täname kirja eest! Meil on paraku ainult e"
type textarea "Kiitos kirjeestäsi! Valitettavasti meillä on vain"
type textarea "Täname kirja eest! Meil on paraku ainult e-pood."
type textarea "Kiitos kirjeestäsi! Valitettavasti meillä on vain verkkokauppa."
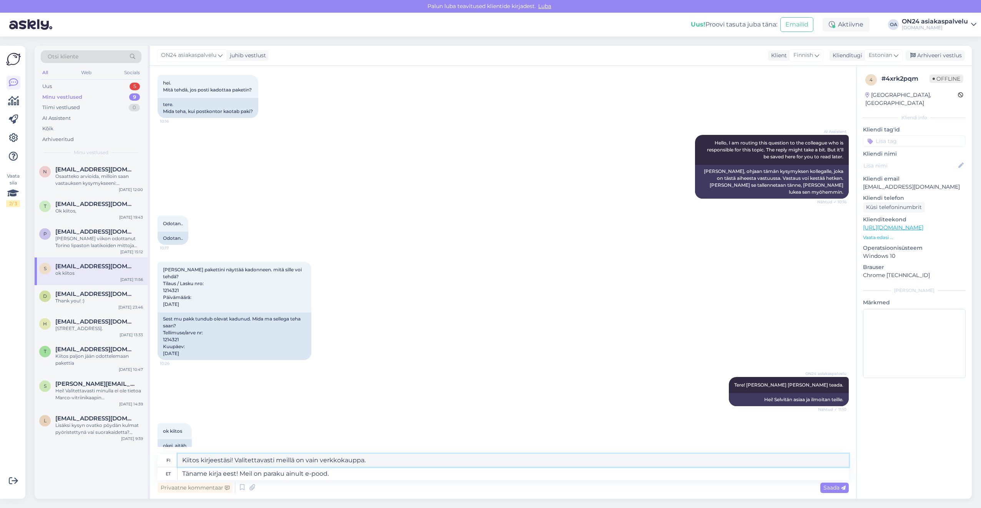
click at [371, 458] on textarea "Kiitos kirjeestäsi! Valitettavasti meillä on vain verkkokauppa." at bounding box center [513, 460] width 671 height 13
drag, startPoint x: 376, startPoint y: 458, endPoint x: 165, endPoint y: 461, distance: 211.0
click at [165, 461] on div "fi Kiitos kirjeestäsi! Valitettavasti meillä on vain verkkokauppa." at bounding box center [503, 460] width 691 height 13
click at [315, 478] on textarea "Täname kirja eest! Meil on paraku ainult e-pood." at bounding box center [513, 473] width 671 height 13
drag, startPoint x: 347, startPoint y: 478, endPoint x: 241, endPoint y: 475, distance: 106.1
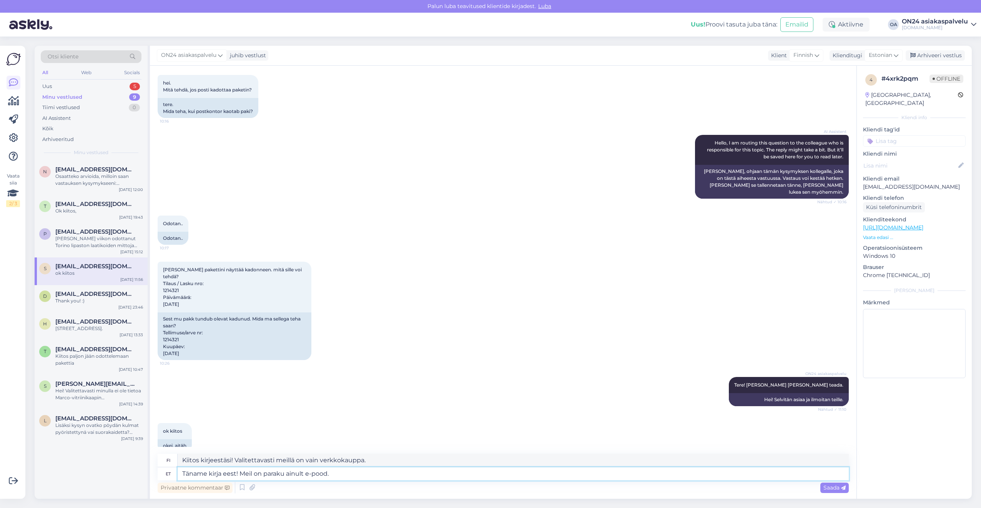
click at [241, 475] on textarea "Täname kirja eest! Meil on paraku ainult e-pood." at bounding box center [513, 473] width 671 height 13
type textarea "Täname kirja eest! Toode o"
type textarea "Kiitos kirjeestäsi! Tuote"
type textarea "Täname kirja eest! Toode on j"
type textarea "Kiitos kirjeestäsi! Tuote on"
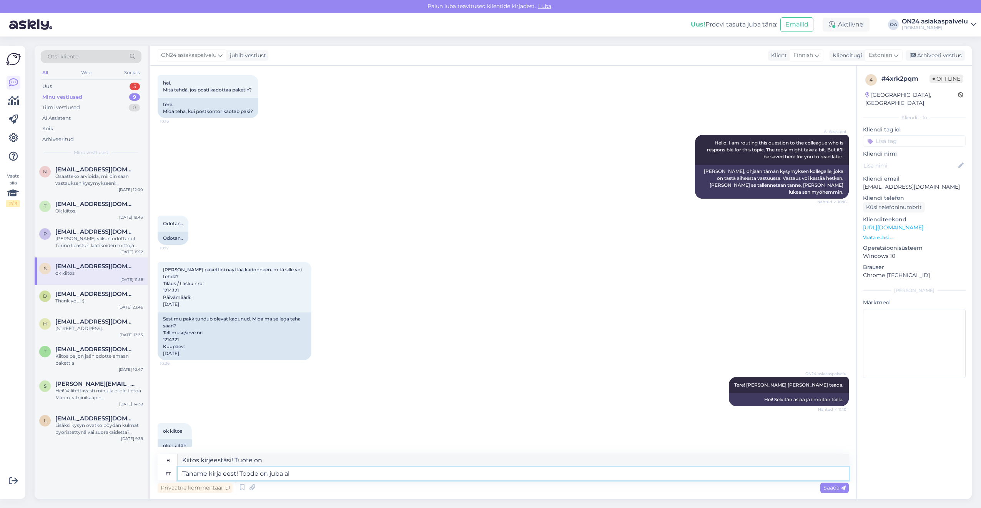
type textarea "Täname kirja eest! Toode on juba all"
type textarea "Kiitos kirjeestäsi! Tuote on jo"
type textarea "Täname kirja eest! Toode on juba allahindluses s"
type textarea "Kiitos kirjeestäsi! Tuote on jo myynnissä."
type textarea "Täname kirja eest! Toode on juba allahindluses seega se"
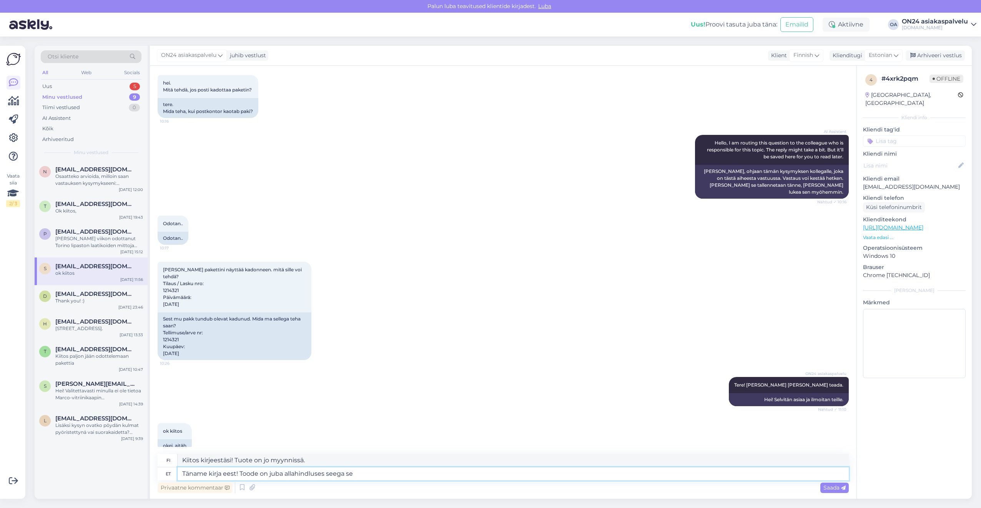
type textarea "Kiitos kirjeestäsi! Tuote on jo myynnissä, joten"
type textarea "Täname kirja eest! Toode on juba allahindluses seega sellele ei"
type textarea "Kiitos kirjeestäsi! Tuote on jo myynnissä, joten ole hyvä ja"
type textarea "Täname kirja eest! Toode on juba allahindluses seega sellele ei k"
type textarea "Kiitos kirjeestäsi! Tuote on jo alennusmyynnissä, joten alennusta ei myönnetä."
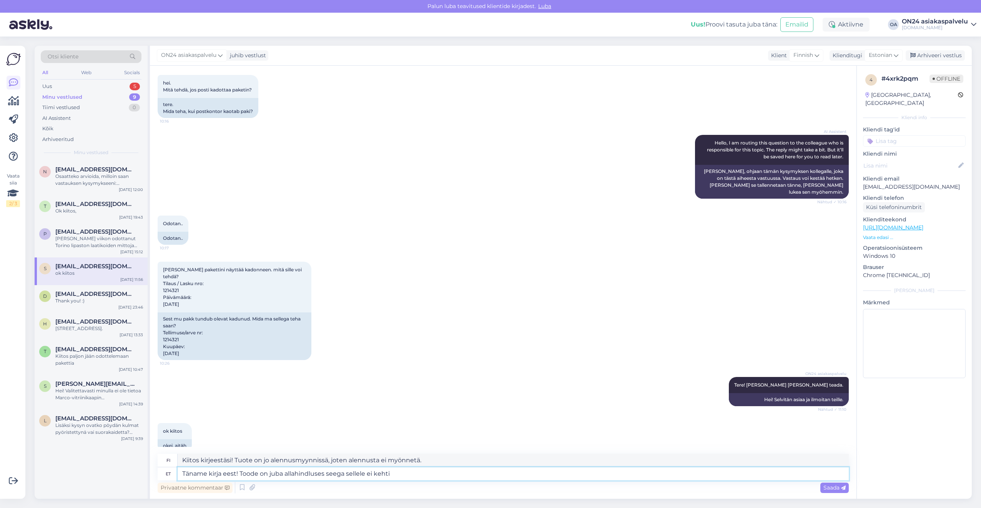
type textarea "Täname kirja eest! Toode on juba allahindluses seega sellele ei kehti l"
type textarea "Kiitos kirjeestäsi! Tuote on jo myynnissä, joten se [PERSON_NAME] sitä."
type textarea "Täname kirja eest! Toode on juba allahindluses seega sellele ei kehti lisasoodu…"
type textarea "Kiitos kirjeestäsi! Tuote on jo alennuksessa, joten lisäalennusta ei myönnetä."
click at [418, 459] on textarea "Kiitos kirjeestäsi! Tuote on jo alennuksessa, joten lisäalennusta ei myönnetä." at bounding box center [513, 460] width 671 height 13
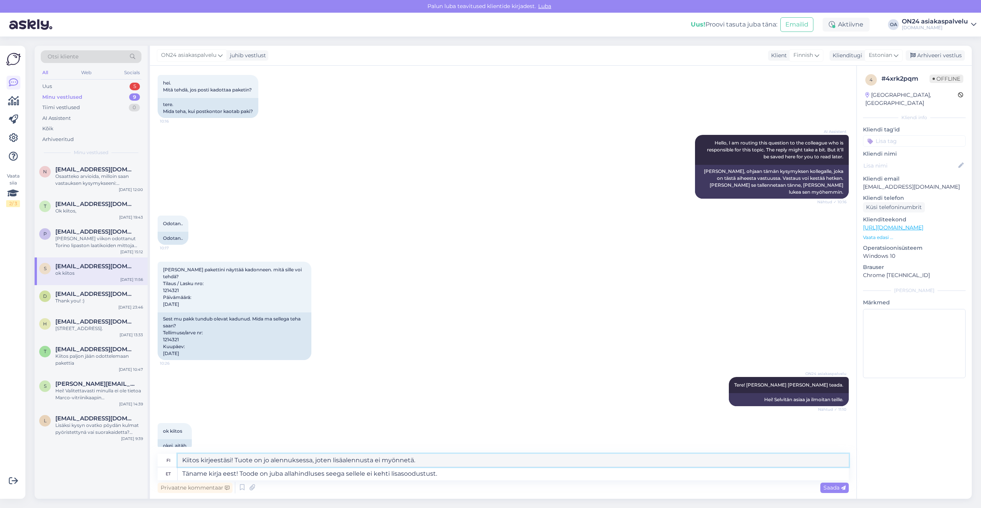
drag, startPoint x: 427, startPoint y: 461, endPoint x: 149, endPoint y: 461, distance: 277.8
click at [149, 461] on div "Otsi kliente All Web Socials Uus 5 Minu vestlused 9 Tiimi vestlused 0 AI Assist…" at bounding box center [503, 272] width 937 height 453
click at [459, 478] on textarea "Täname kirja eest! Toode on juba allahindluses seega sellele ei kehti lisasoodu…" at bounding box center [513, 473] width 671 height 13
drag, startPoint x: 460, startPoint y: 474, endPoint x: 243, endPoint y: 467, distance: 217.2
click at [243, 467] on div "fi Kiitos kirjeestäsi! Tuote on jo alennuksessa, joten lisäalennusta ei myönnet…" at bounding box center [503, 467] width 691 height 27
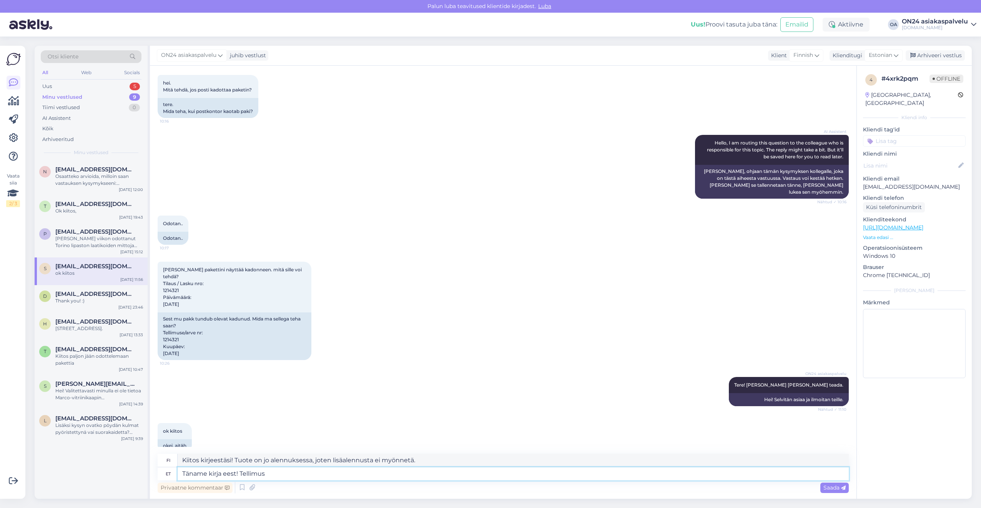
type textarea "Täname kirja eest! Tellimus"
type textarea "Kiitos kirjeestäsi! Tilaa"
paste textarea "1215910"
type textarea "Täname kirja eest! Tellimus 1215910"
type textarea "Kiitos kirjeestäsi! Tilaus 1215910"
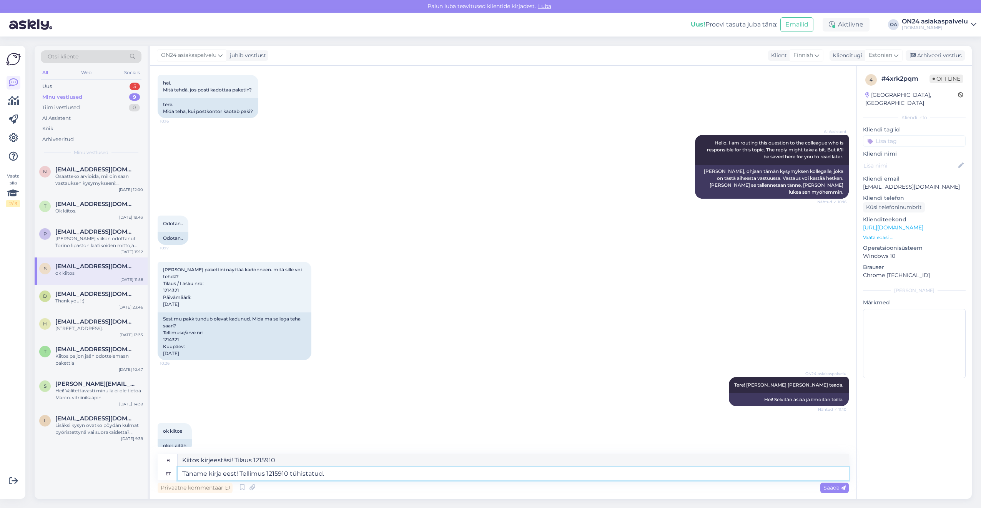
type textarea "Täname kirja eest! Tellimus 1215910 tühistatud."
type textarea "Kiitos kirjeestäsi! Tilaus 1215910 on peruttu."
click at [329, 460] on textarea "Kiitos kirjeestäsi! Tilaus 1215910 on peruttu." at bounding box center [513, 460] width 671 height 13
drag, startPoint x: 337, startPoint y: 460, endPoint x: 148, endPoint y: 458, distance: 188.7
click at [148, 458] on div "Otsi kliente All Web Socials Uus 5 Minu vestlused 9 Tiimi vestlused 0 AI Assist…" at bounding box center [503, 272] width 937 height 453
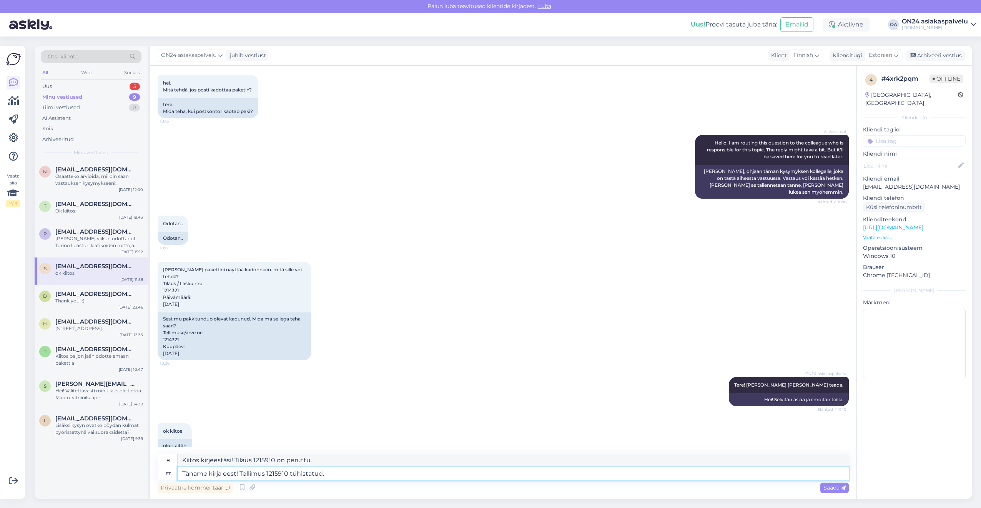
click at [346, 477] on textarea "Täname kirja eest! Tellimus 1215910 tühistatud." at bounding box center [513, 473] width 671 height 13
drag, startPoint x: 344, startPoint y: 476, endPoint x: 241, endPoint y: 475, distance: 103.8
click at [241, 475] on textarea "Täname kirja eest! Tellimus 1215910 tühistatud." at bounding box center [513, 473] width 671 height 13
type textarea "Täname kirja eest! Aadress m"
type textarea "Kiitos kirjeestäsi! [GEOGRAPHIC_DATA]"
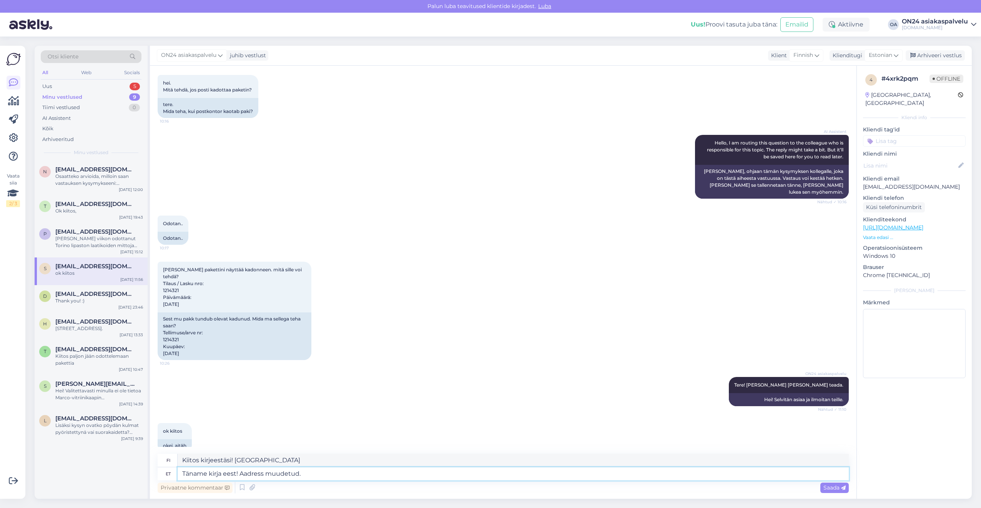
type textarea "Täname kirja eest! Aadress muudetud."
type textarea "Kiitos kirjeestäsi! Osoite muuttunut."
click at [307, 461] on textarea "Kiitos kirjeestäsi! Osoite muuttunut." at bounding box center [513, 460] width 671 height 13
drag, startPoint x: 317, startPoint y: 460, endPoint x: 169, endPoint y: 457, distance: 148.4
click at [169, 457] on div "fi Kiitos kirjeestäsi! Osoite muuttunut." at bounding box center [503, 460] width 691 height 13
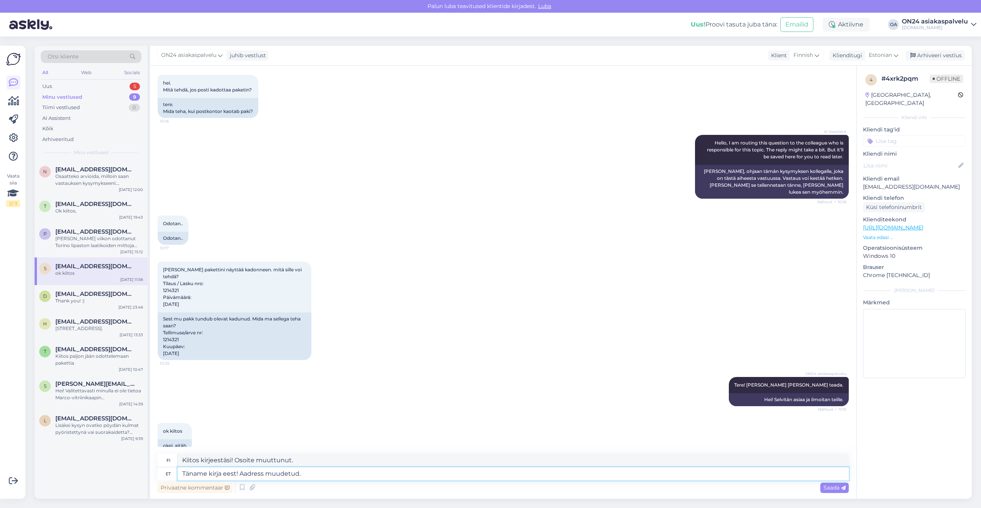
click at [306, 475] on textarea "Täname kirja eest! Aadress muudetud." at bounding box center [513, 473] width 671 height 13
drag, startPoint x: 317, startPoint y: 472, endPoint x: 146, endPoint y: 469, distance: 171.4
click at [147, 469] on div "Otsi kliente All Web Socials Uus 5 Minu vestlused 9 Tiimi vestlused 0 AI Assist…" at bounding box center [503, 272] width 937 height 453
type textarea "Jah ju"
type textarea "Kyllä"
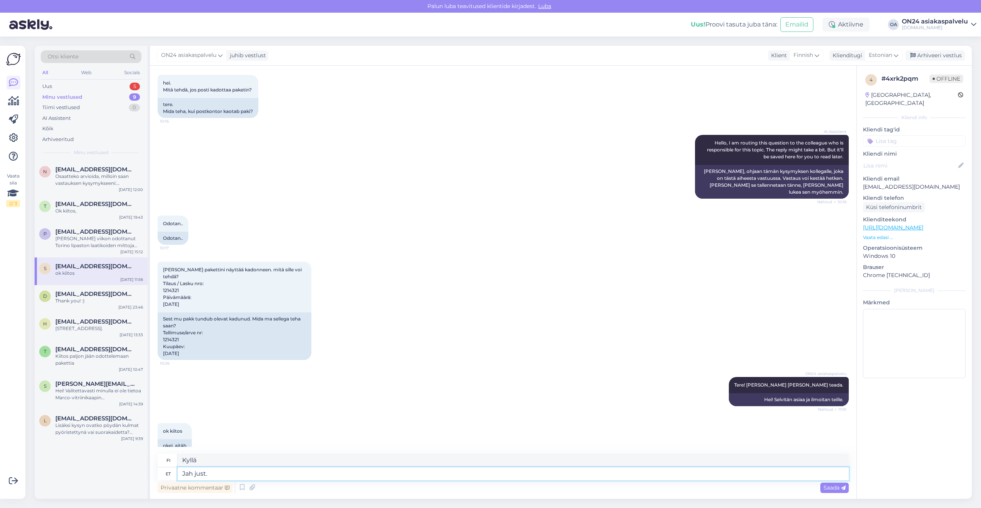
type textarea "Jah just."
type textarea "Kyllä, juuri niin."
click at [274, 458] on textarea "Kyllä, juuri niin." at bounding box center [513, 460] width 671 height 13
drag, startPoint x: 239, startPoint y: 461, endPoint x: 148, endPoint y: 461, distance: 90.7
click at [148, 461] on div "Otsi kliente All Web Socials Uus 5 Minu vestlused 9 Tiimi vestlused 0 AI Assist…" at bounding box center [503, 272] width 937 height 453
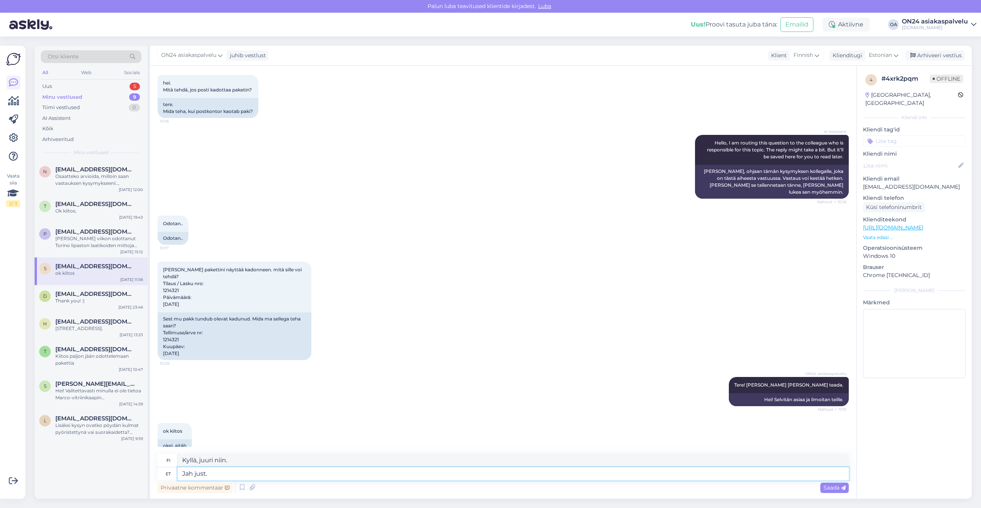
click at [210, 478] on textarea "Jah just." at bounding box center [513, 473] width 671 height 13
drag, startPoint x: 220, startPoint y: 476, endPoint x: 165, endPoint y: 476, distance: 55.3
click at [165, 476] on div "et Jah just." at bounding box center [503, 473] width 691 height 13
type textarea "Täname k"
type textarea "Kiitos"
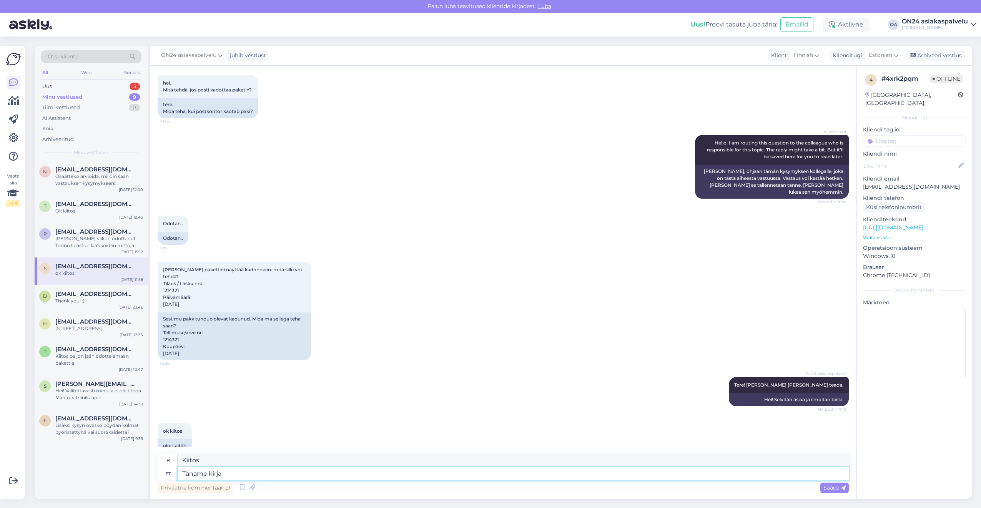
type textarea "Täname kirja e"
type textarea "Kiitoskirje"
type textarea "Täname kirja eest!"
type textarea "Kiitos kirjeestä!"
type textarea "Täname kirja eest! Saatsime p"
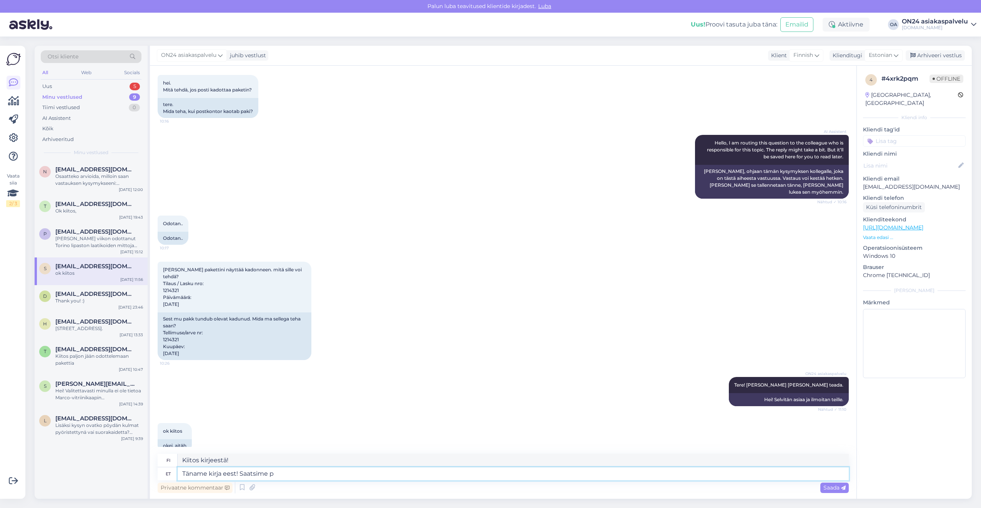
type textarea "Kiitos kirjeestäsi! Lähetimme sen"
type textarea "Täname kirja eest! Saatsime pä"
type textarea "Kiitos kirjeestäsi! Lähetimme"
type textarea "Täname kirja eest! Saatsime päringu ja"
type textarea "Kiitos kirjeestäsi! Olemme lähettäneet kyselyn."
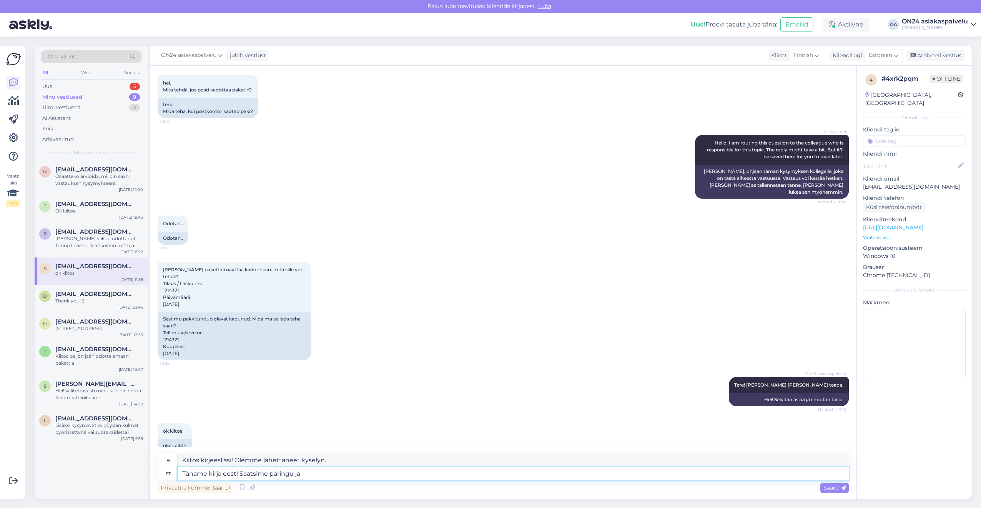
type textarea "Täname kirja eest! Saatsime päringu ja a"
type textarea "Kiitos kirjeestäsi! Lähetimme kyselyn ja"
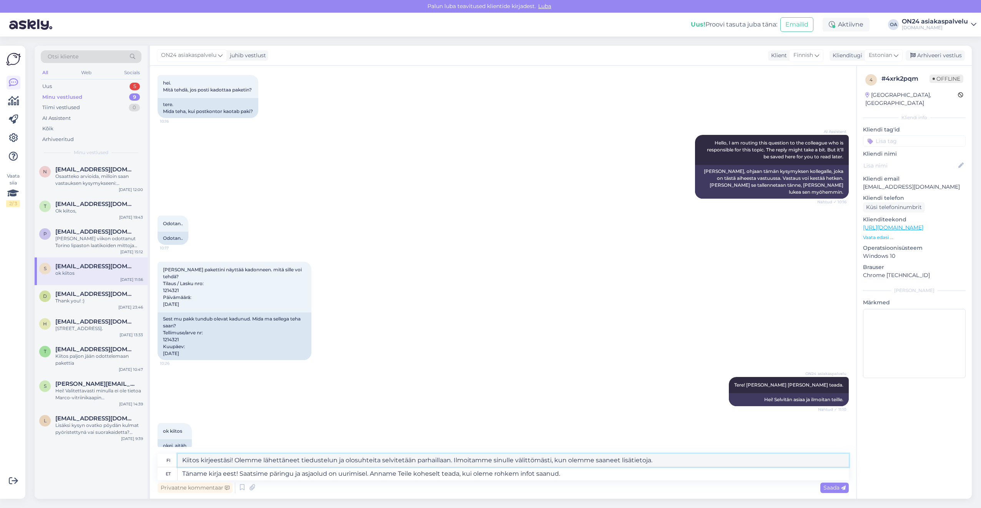
click at [200, 460] on textarea "Kiitos kirjeestäsi! Olemme lähettäneet tiedustelun ja olosuhteita selvitetään p…" at bounding box center [513, 460] width 671 height 13
click at [570, 477] on textarea "Täname kirja eest! Saatsime päringu ja asjaolud on uurimisel. Anname Teile kohe…" at bounding box center [513, 473] width 671 height 13
drag, startPoint x: 576, startPoint y: 474, endPoint x: 241, endPoint y: 470, distance: 335.1
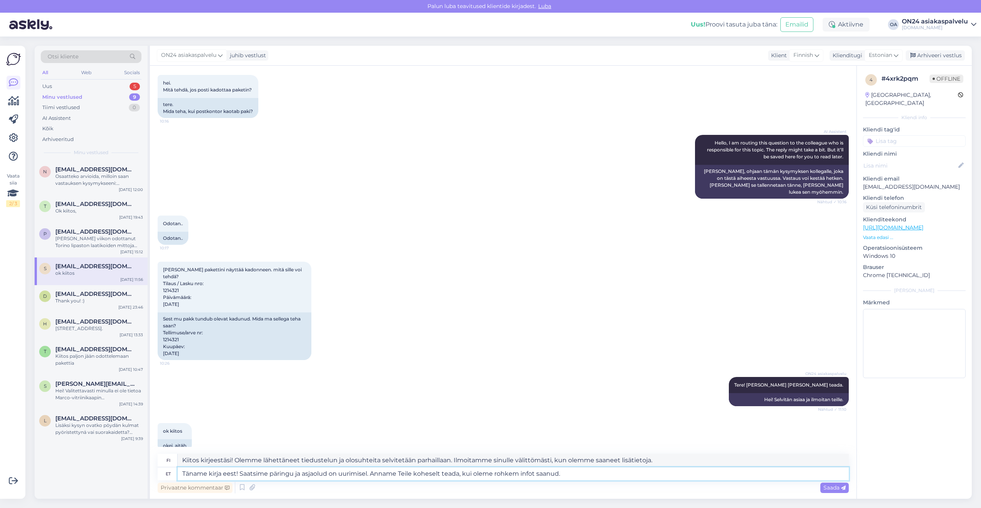
click at [241, 470] on textarea "Täname kirja eest! Saatsime päringu ja asjaolud on uurimisel. Anname Teile kohe…" at bounding box center [513, 473] width 671 height 13
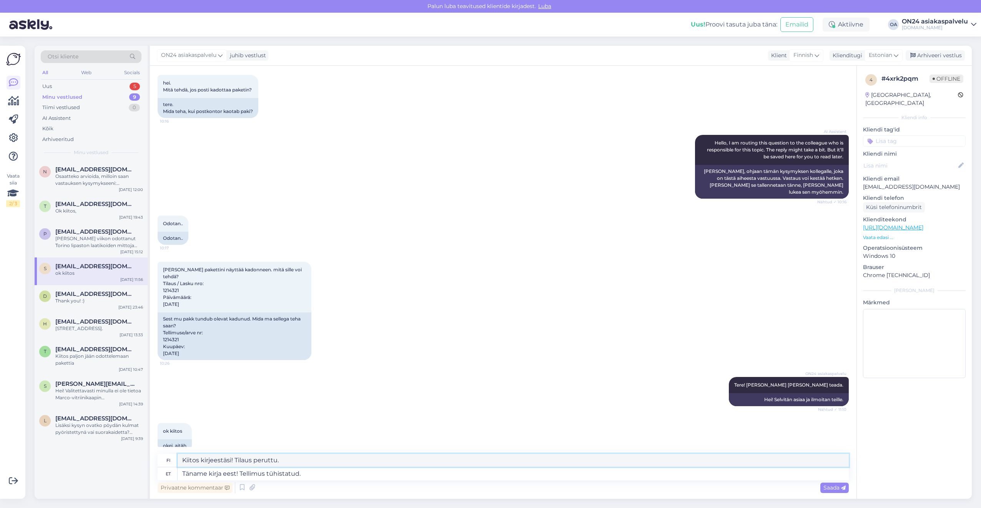
click at [292, 460] on textarea "Kiitos kirjeestäsi! Tilaus peruttu." at bounding box center [513, 460] width 671 height 13
drag, startPoint x: 302, startPoint y: 460, endPoint x: 158, endPoint y: 459, distance: 144.1
click at [158, 459] on div "fi Kiitos kirjeestäsi! Tilaus peruttu." at bounding box center [503, 460] width 691 height 13
click at [317, 471] on textarea "Täname kirja eest! Tellimus tühistatud." at bounding box center [513, 473] width 671 height 13
drag, startPoint x: 324, startPoint y: 475, endPoint x: 239, endPoint y: 473, distance: 84.9
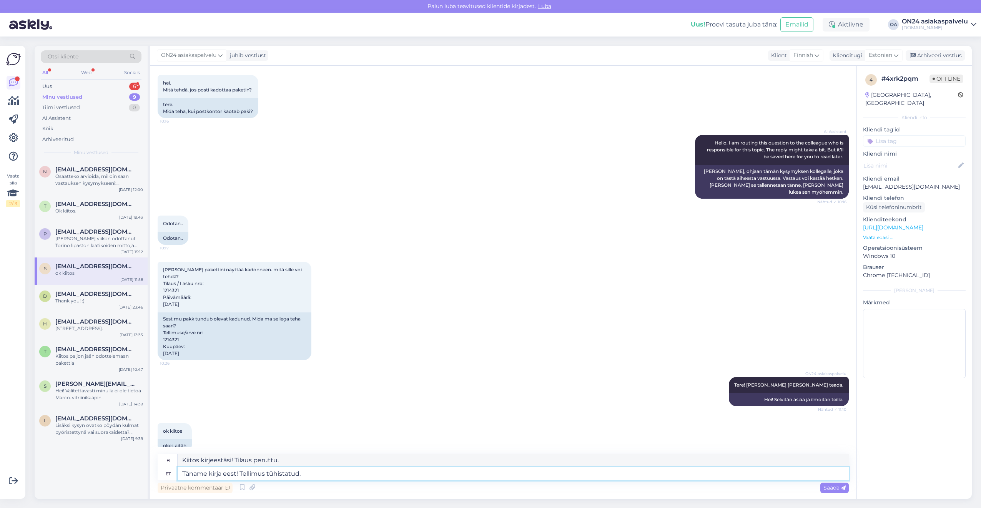
click at [239, 473] on textarea "Täname kirja eest! Tellimus tühistatud." at bounding box center [513, 473] width 671 height 13
click at [359, 457] on textarea "Kiitos kirjeestäsi! Saat tilauksesi uuden viikon alussa." at bounding box center [513, 460] width 671 height 13
drag, startPoint x: 372, startPoint y: 462, endPoint x: 162, endPoint y: 460, distance: 209.8
click at [162, 460] on div "fi Kiitos kirjeestäsi! Saat tilauksesi uuden viikon alussa." at bounding box center [503, 460] width 691 height 13
